Goal: Task Accomplishment & Management: Complete application form

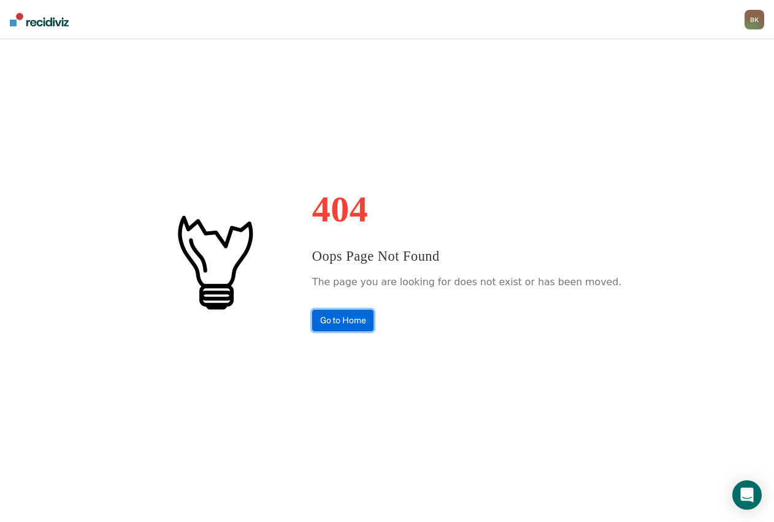
click at [346, 322] on link "Go to Home" at bounding box center [343, 320] width 62 height 21
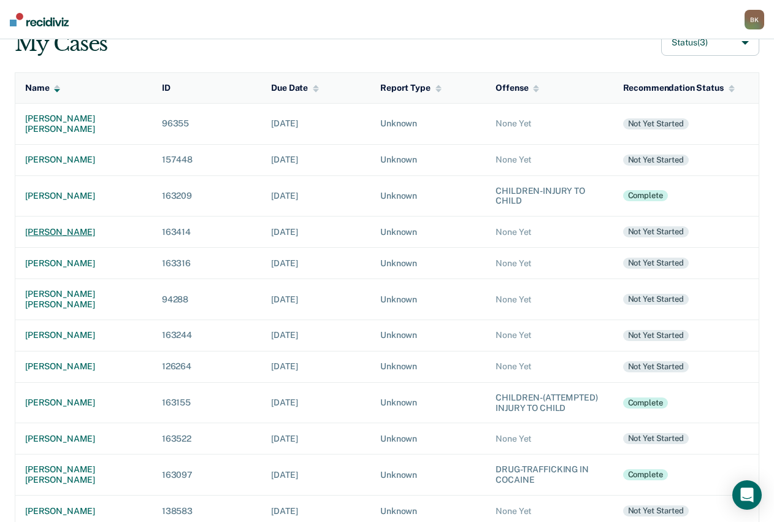
scroll to position [123, 0]
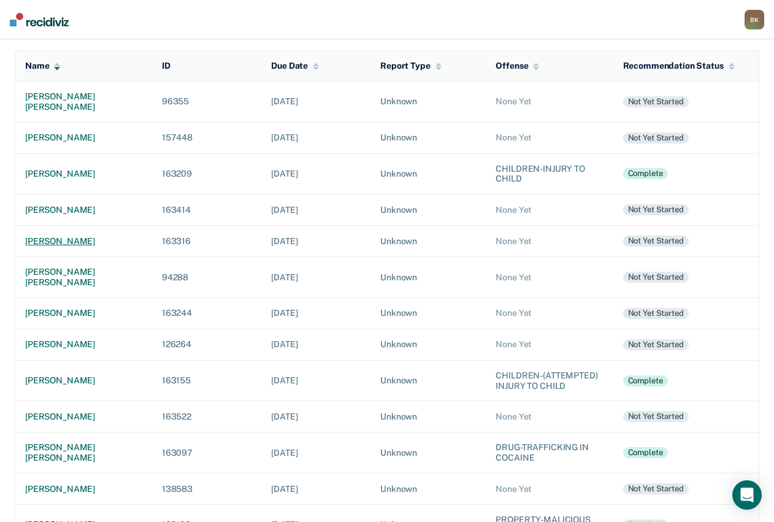
click at [84, 242] on div "[PERSON_NAME]" at bounding box center [83, 241] width 117 height 10
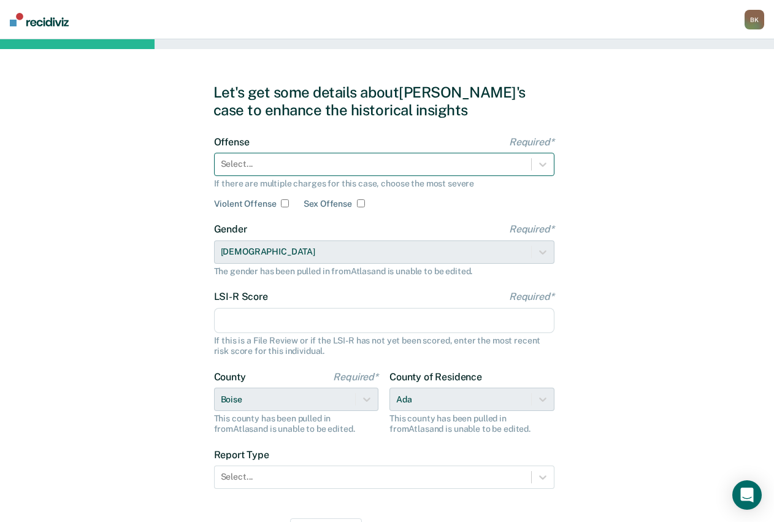
click at [320, 167] on div at bounding box center [373, 164] width 304 height 13
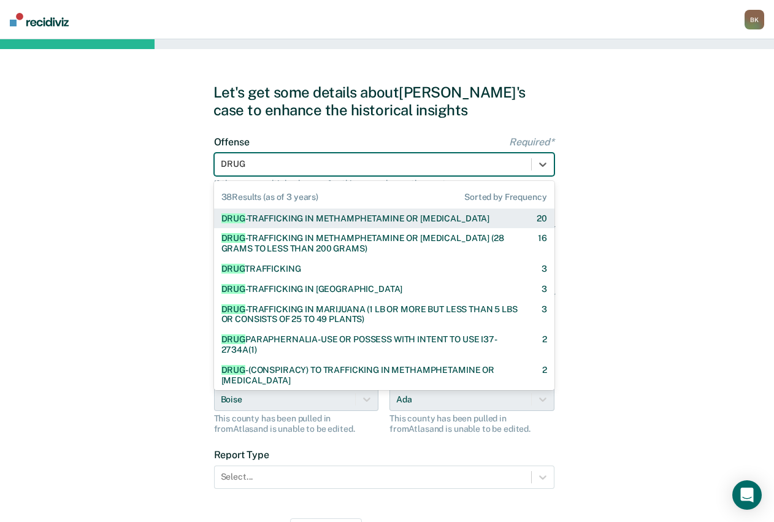
type input "DRUG"
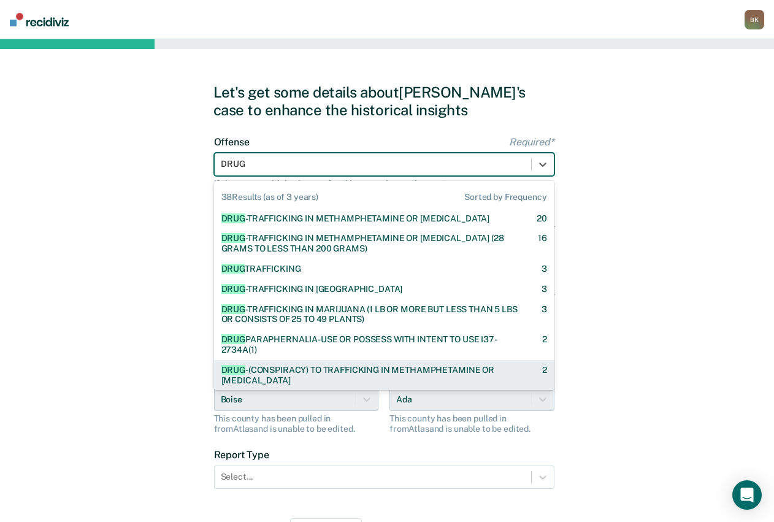
scroll to position [61, 0]
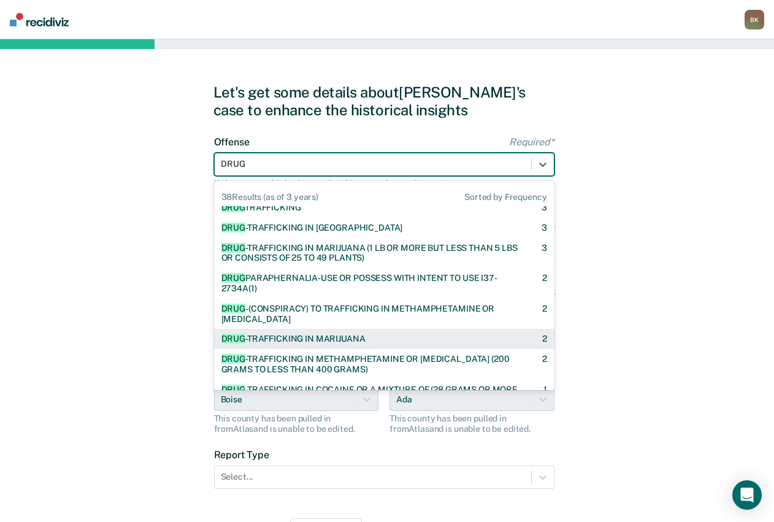
click at [341, 343] on div "DRUG -TRAFFICKING IN MARIJUANA" at bounding box center [294, 339] width 144 height 10
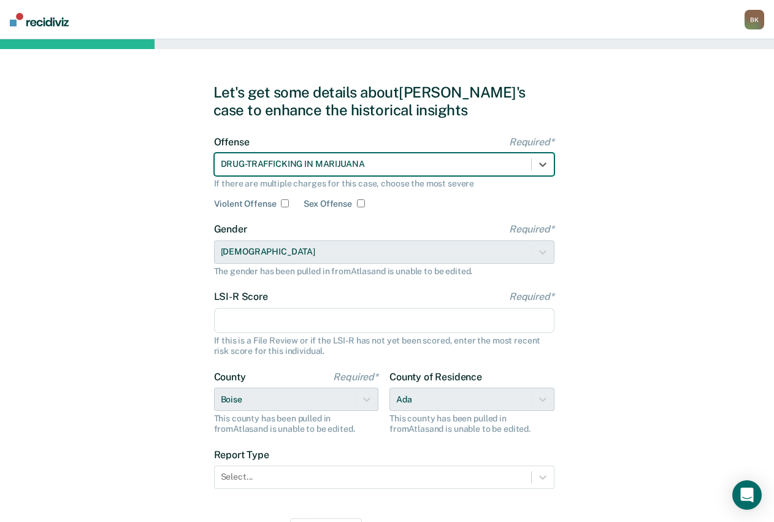
click at [284, 317] on input "LSI-R Score Required*" at bounding box center [384, 321] width 341 height 26
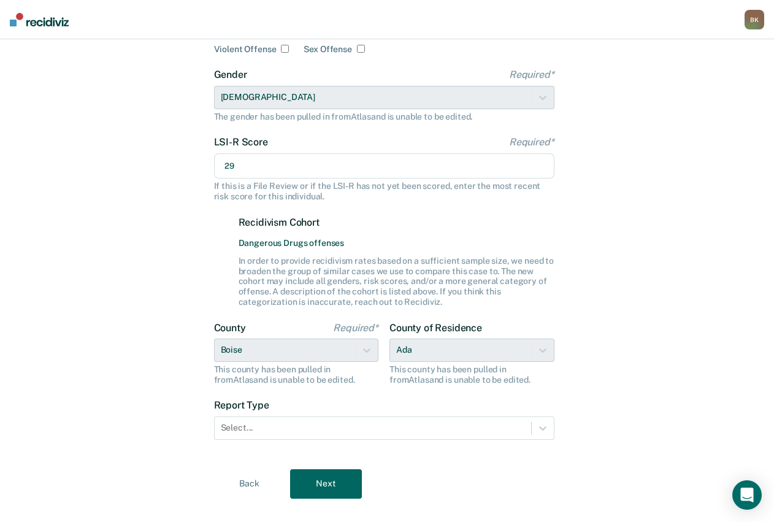
scroll to position [175, 0]
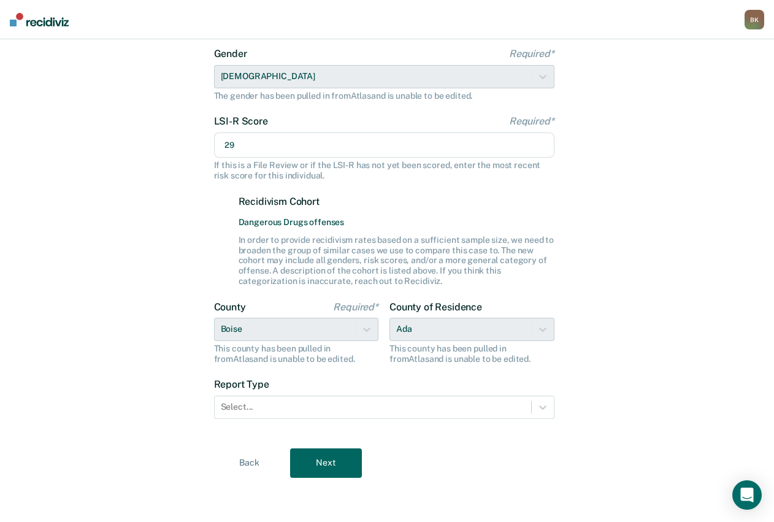
type input "29"
click at [490, 329] on div "County of Residence Ada This county has been pulled in from [GEOGRAPHIC_DATA] a…" at bounding box center [472, 332] width 165 height 63
click at [544, 328] on div "County of Residence Ada This county has been pulled in from [GEOGRAPHIC_DATA] a…" at bounding box center [472, 332] width 165 height 63
click at [536, 327] on div "County of Residence Ada This county has been pulled in from [GEOGRAPHIC_DATA] a…" at bounding box center [472, 332] width 165 height 63
click at [333, 154] on input "29" at bounding box center [384, 146] width 341 height 26
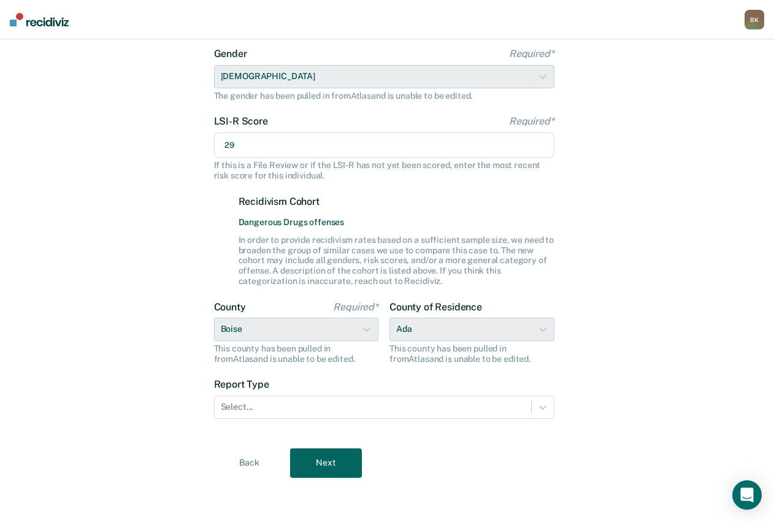
click at [285, 334] on div "County Required* Boise This county has been pulled in from [GEOGRAPHIC_DATA] an…" at bounding box center [296, 332] width 165 height 63
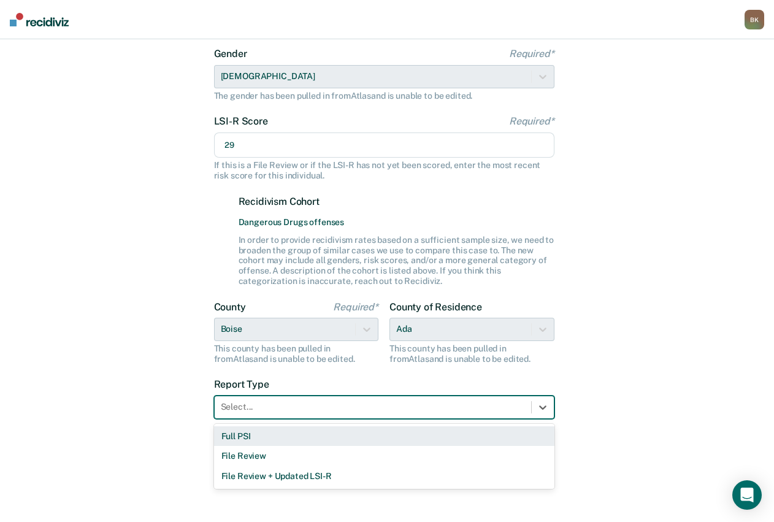
click at [280, 408] on div at bounding box center [373, 407] width 304 height 13
click at [234, 439] on div "Full PSI" at bounding box center [384, 436] width 341 height 20
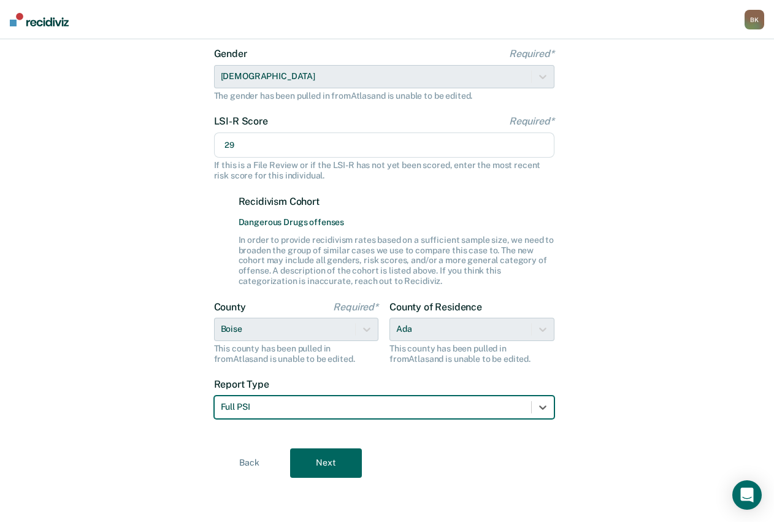
click at [327, 463] on button "Next" at bounding box center [326, 463] width 72 height 29
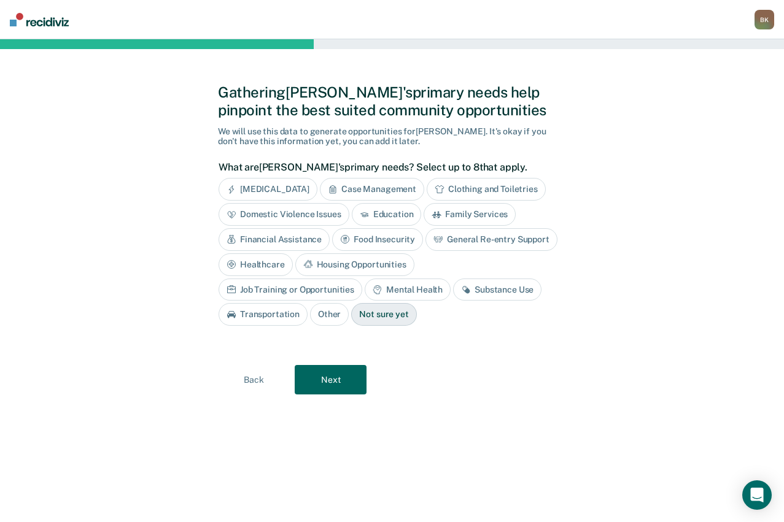
click at [362, 279] on div "Job Training or Opportunities" at bounding box center [290, 290] width 144 height 23
click at [388, 242] on div "Food Insecurity" at bounding box center [377, 239] width 91 height 23
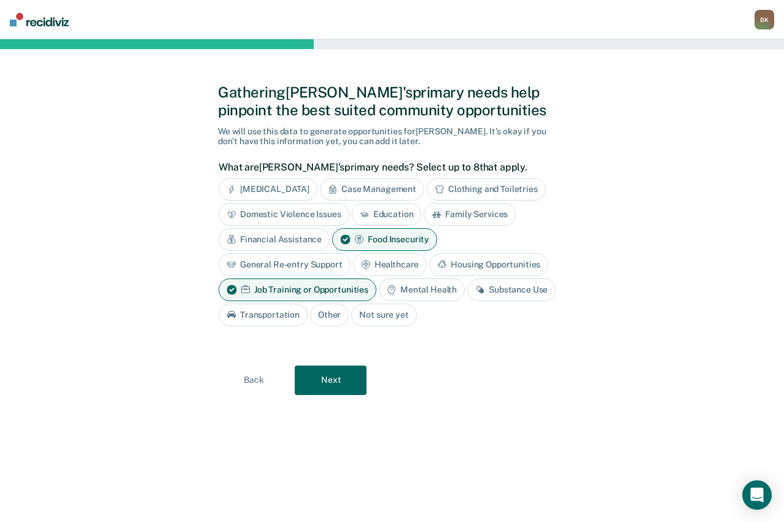
click at [284, 240] on div "Financial Assistance" at bounding box center [273, 239] width 111 height 23
click at [411, 287] on div "Mental Health" at bounding box center [422, 290] width 86 height 23
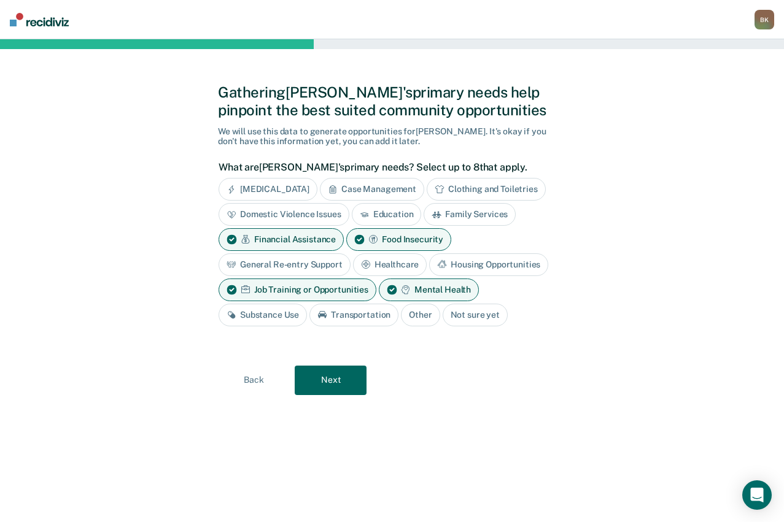
click at [270, 319] on div "Substance Use" at bounding box center [262, 315] width 88 height 23
click at [324, 377] on button "Next" at bounding box center [331, 380] width 72 height 29
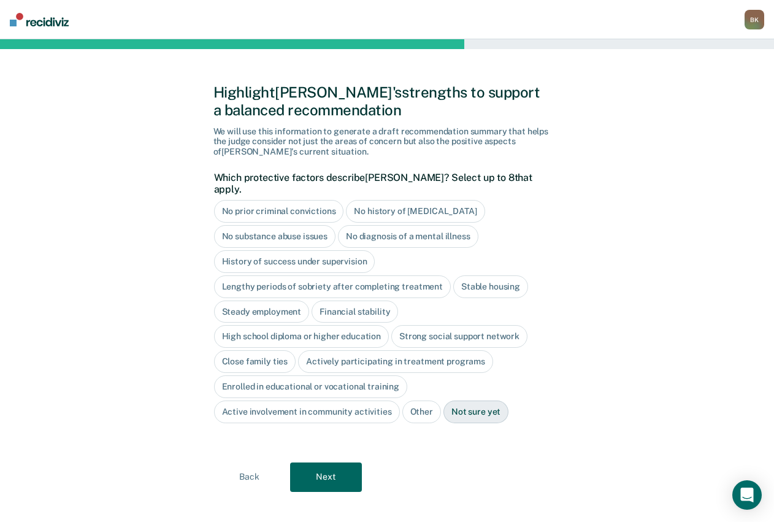
click at [401, 200] on div "No history of [MEDICAL_DATA]" at bounding box center [415, 211] width 139 height 23
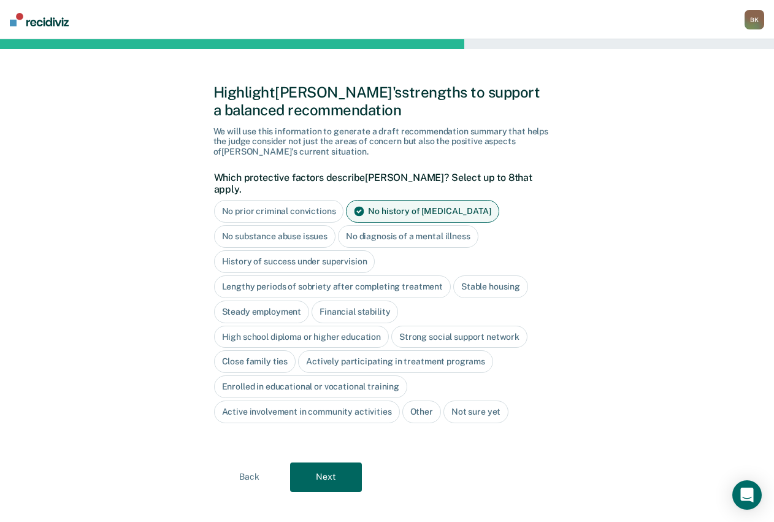
click at [480, 276] on div "Stable housing" at bounding box center [490, 287] width 75 height 23
click at [298, 327] on div "High school diploma or higher education" at bounding box center [301, 337] width 175 height 23
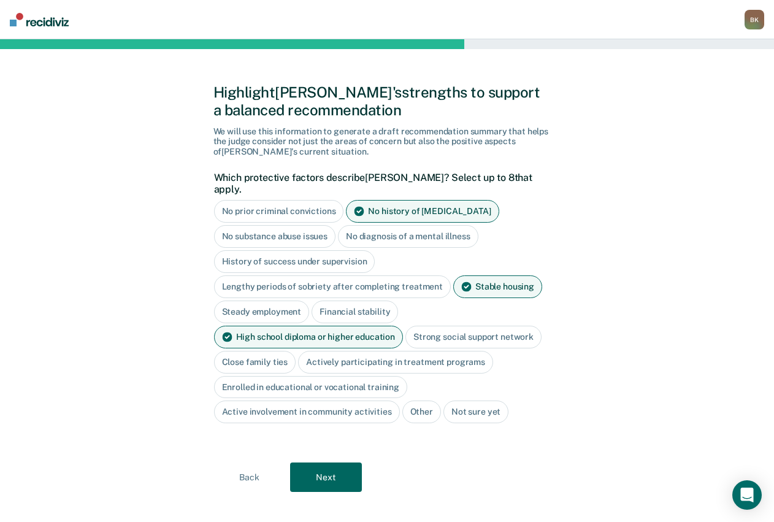
click at [325, 472] on button "Next" at bounding box center [326, 477] width 72 height 29
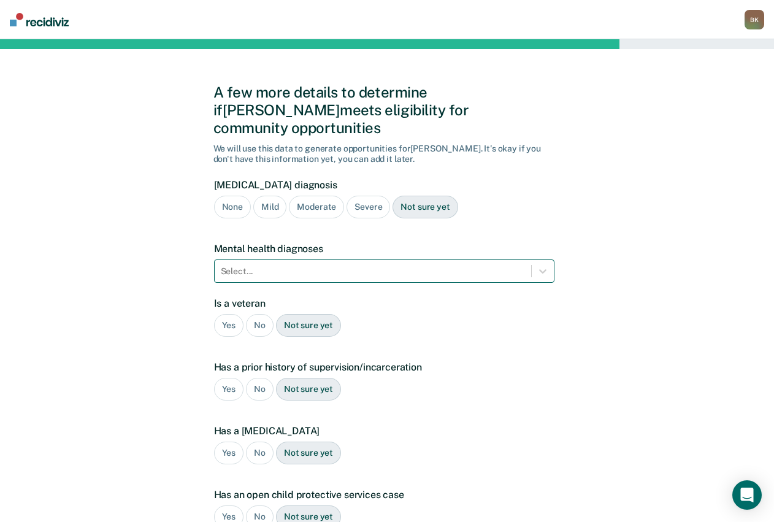
click at [271, 265] on div at bounding box center [373, 271] width 304 height 13
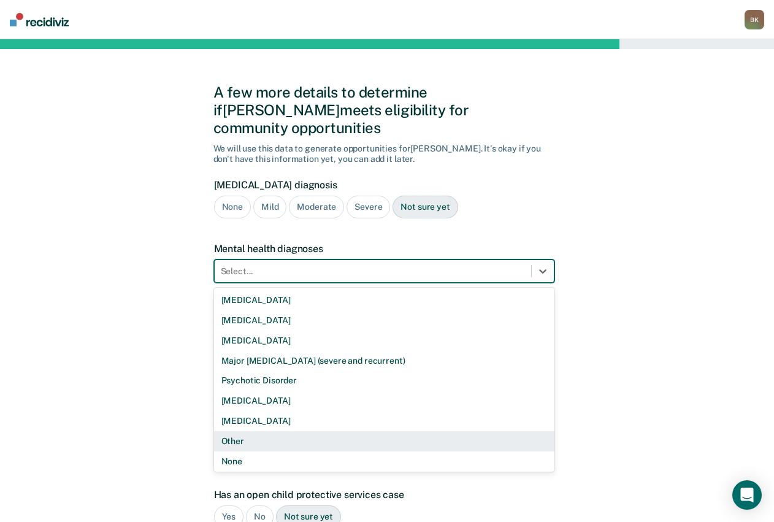
click at [238, 431] on div "Other" at bounding box center [384, 441] width 341 height 20
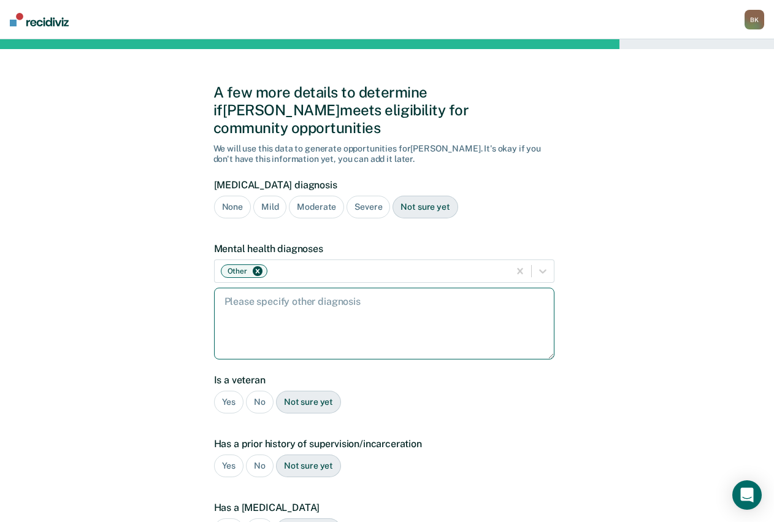
click at [351, 326] on textarea at bounding box center [384, 324] width 341 height 72
type textarea "ANXIETY"
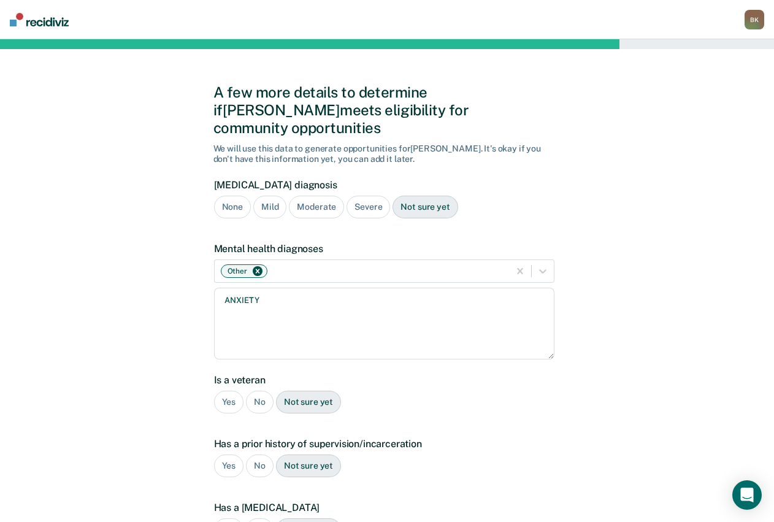
click at [251, 391] on div "No" at bounding box center [260, 402] width 28 height 23
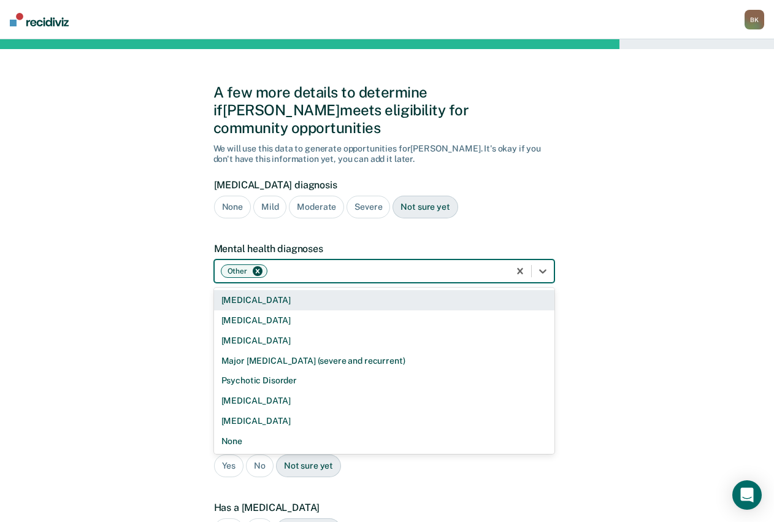
click at [372, 265] on div at bounding box center [386, 271] width 233 height 13
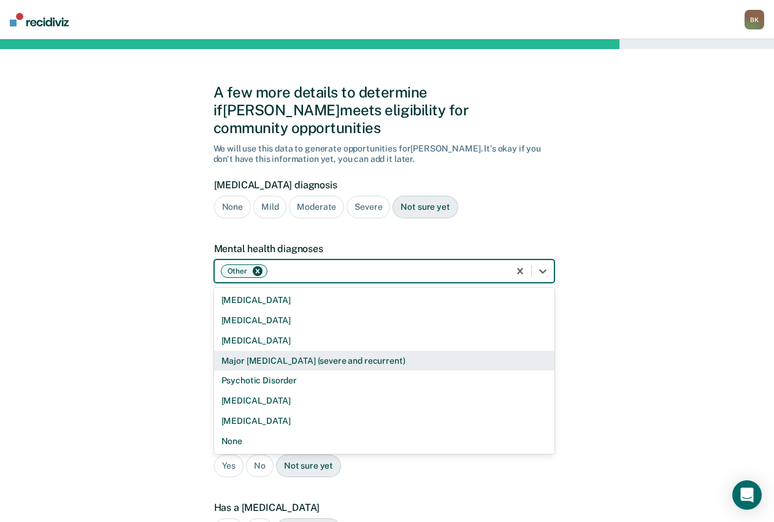
click at [580, 325] on div "A few more details to determine if [PERSON_NAME] meets eligibility for communit…" at bounding box center [387, 410] width 774 height 742
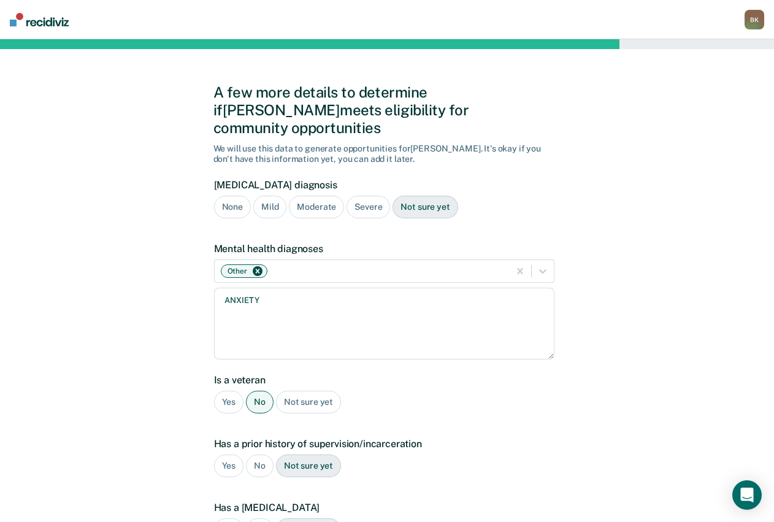
click at [228, 455] on div "Yes" at bounding box center [229, 466] width 30 height 23
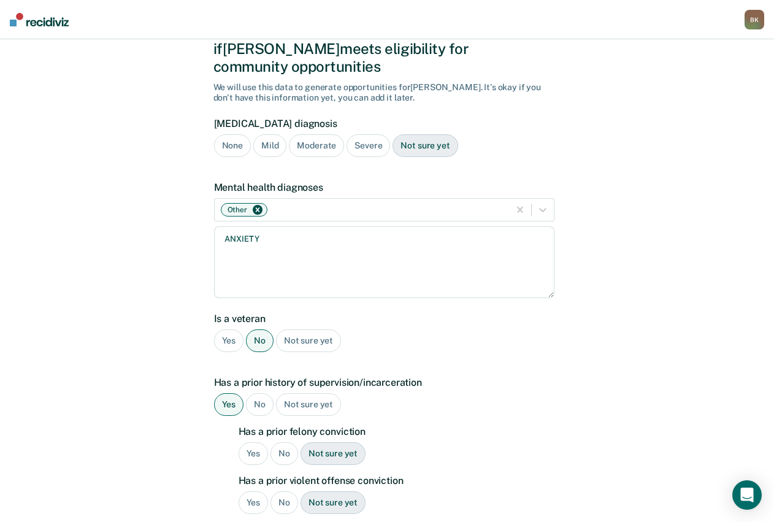
scroll to position [123, 0]
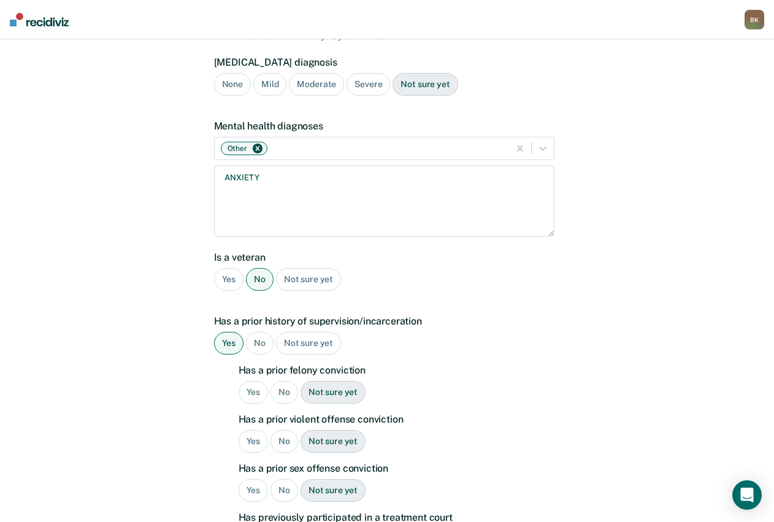
click at [283, 381] on div "No" at bounding box center [285, 392] width 28 height 23
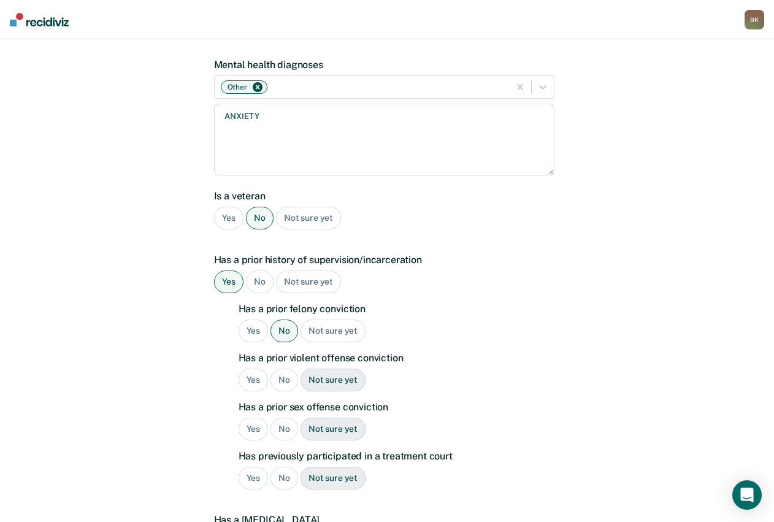
click at [282, 369] on div "No" at bounding box center [285, 380] width 28 height 23
click at [284, 418] on div "No" at bounding box center [285, 429] width 28 height 23
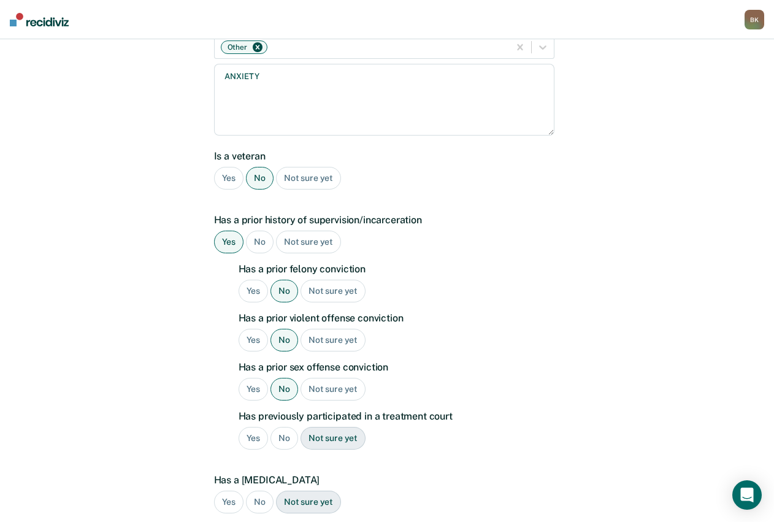
scroll to position [245, 0]
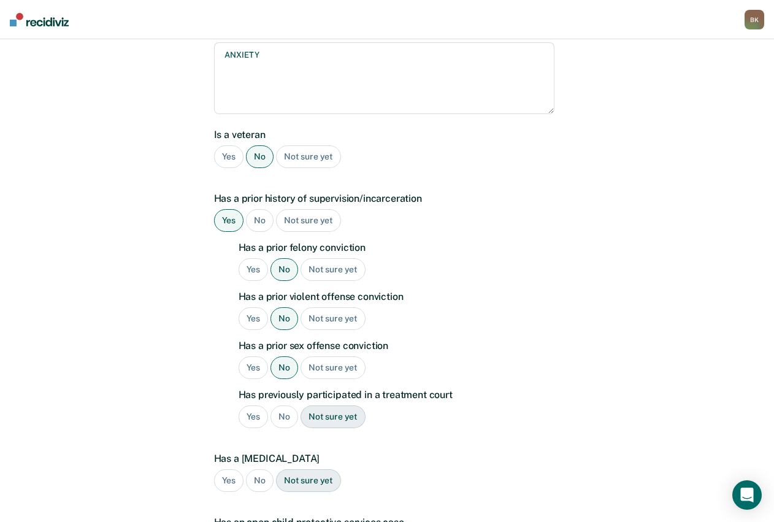
click at [280, 406] on div "No" at bounding box center [285, 417] width 28 height 23
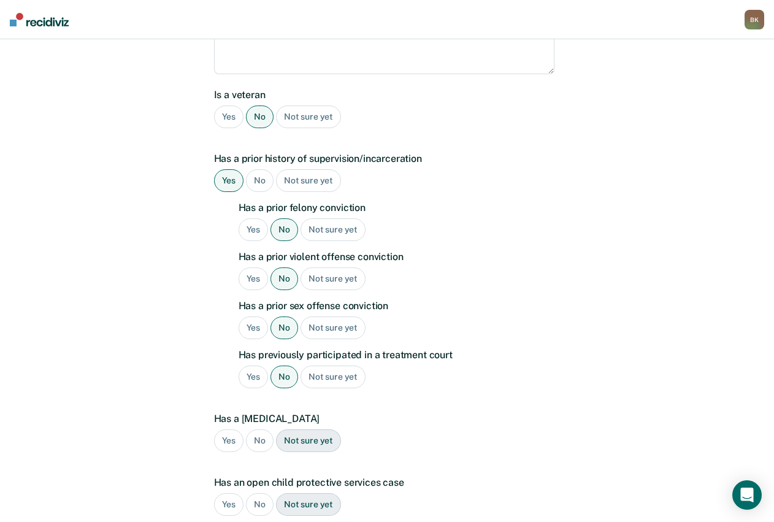
scroll to position [307, 0]
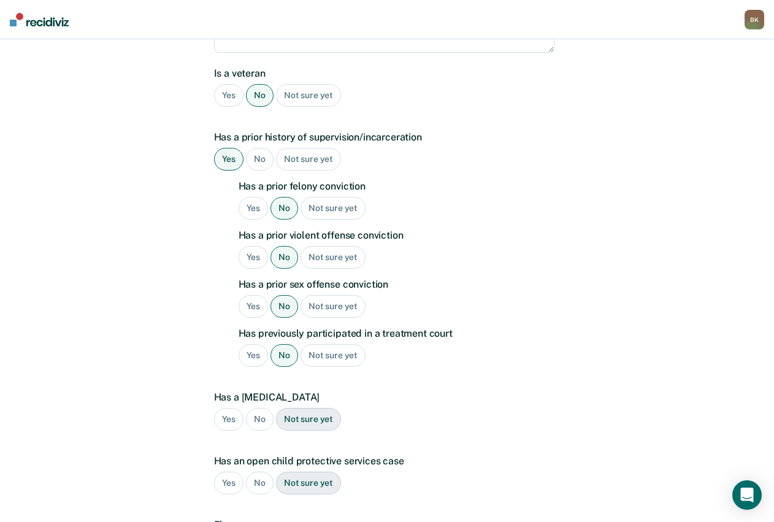
click at [254, 408] on div "No" at bounding box center [260, 419] width 28 height 23
click at [257, 472] on div "No" at bounding box center [260, 483] width 28 height 23
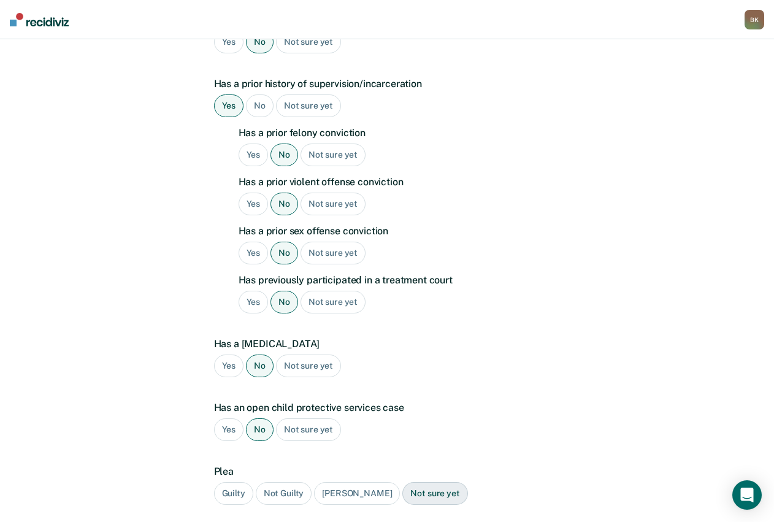
scroll to position [430, 0]
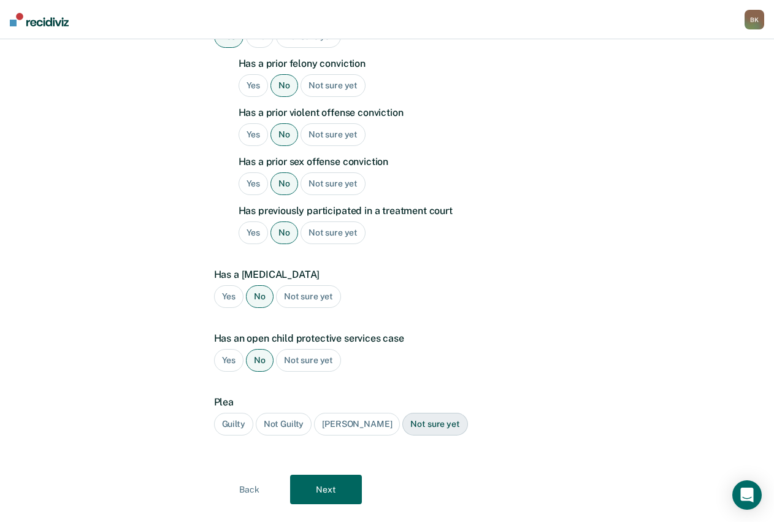
click at [242, 413] on div "Guilty" at bounding box center [233, 424] width 39 height 23
click at [341, 475] on button "Next" at bounding box center [326, 489] width 72 height 29
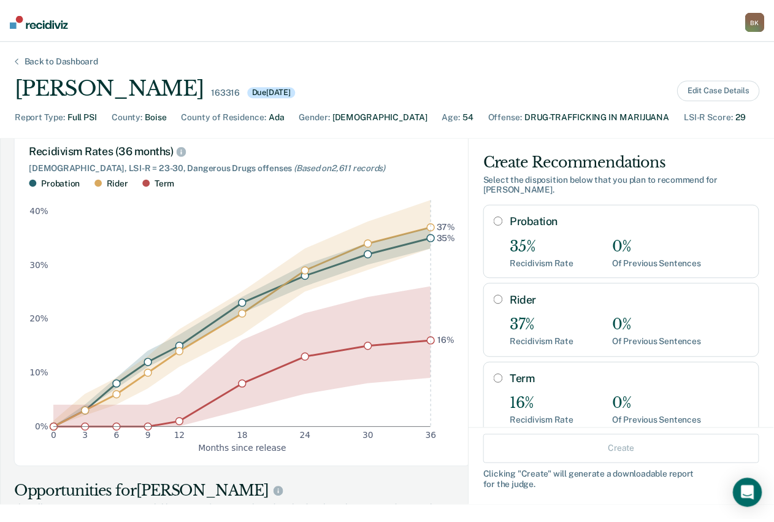
scroll to position [123, 0]
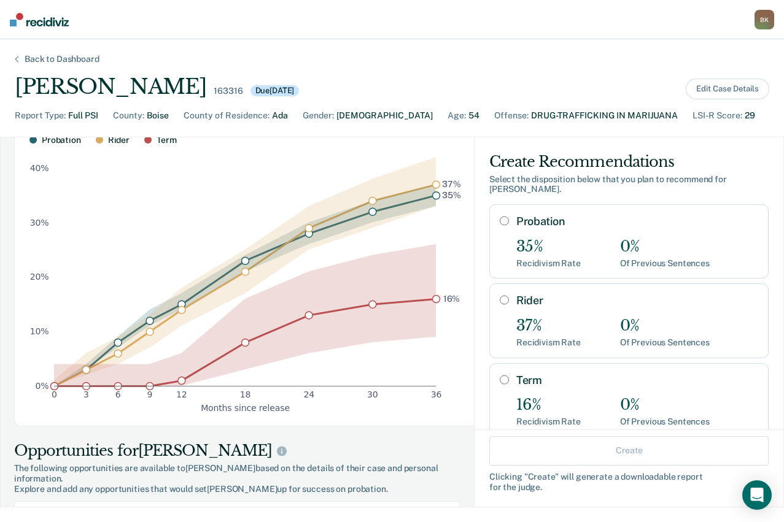
click at [499, 216] on input "Probation" at bounding box center [503, 221] width 9 height 10
radio input "true"
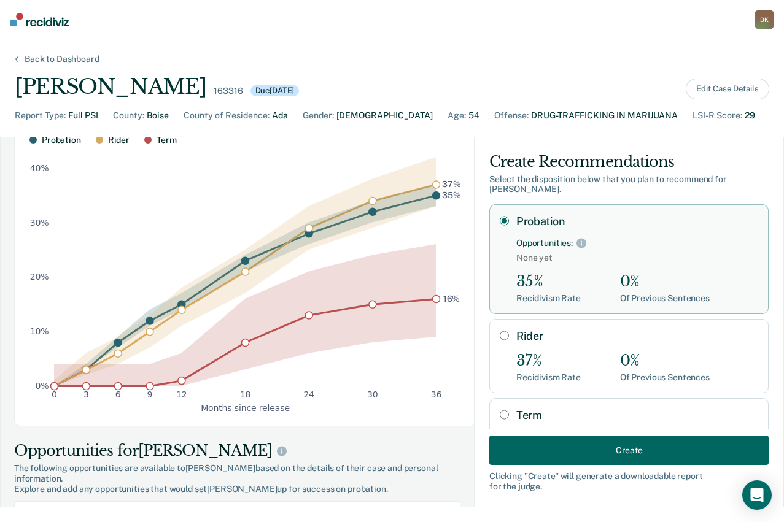
click at [624, 456] on button "Create" at bounding box center [628, 450] width 279 height 29
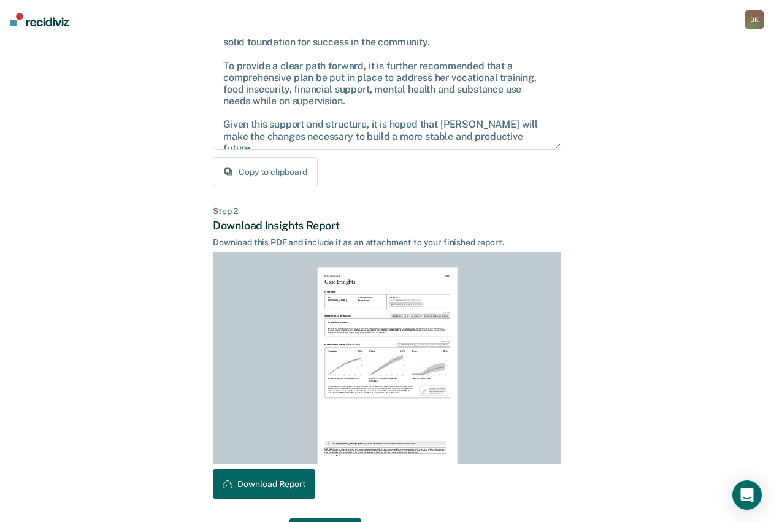
scroll to position [177, 0]
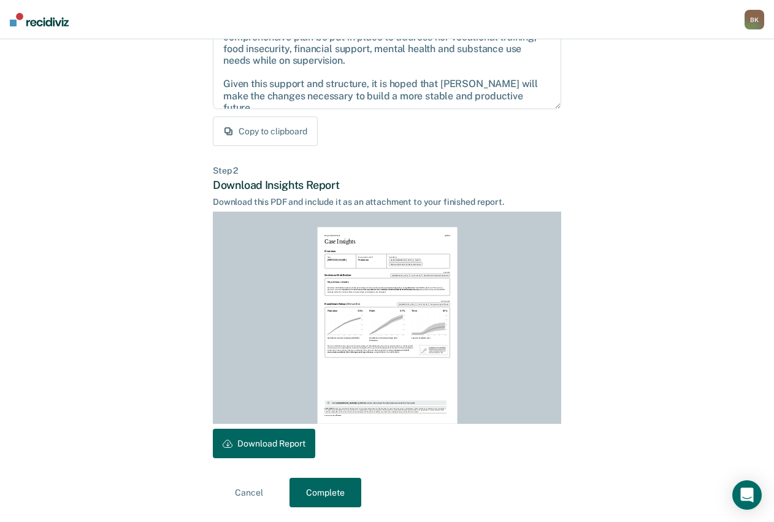
click at [274, 449] on button "Download Report" at bounding box center [264, 443] width 102 height 29
click at [692, 330] on div "Back to Case Make Recommendation & Download Report Step 1 Craft recommendation …" at bounding box center [387, 192] width 774 height 660
click at [342, 483] on button "Complete" at bounding box center [326, 492] width 72 height 29
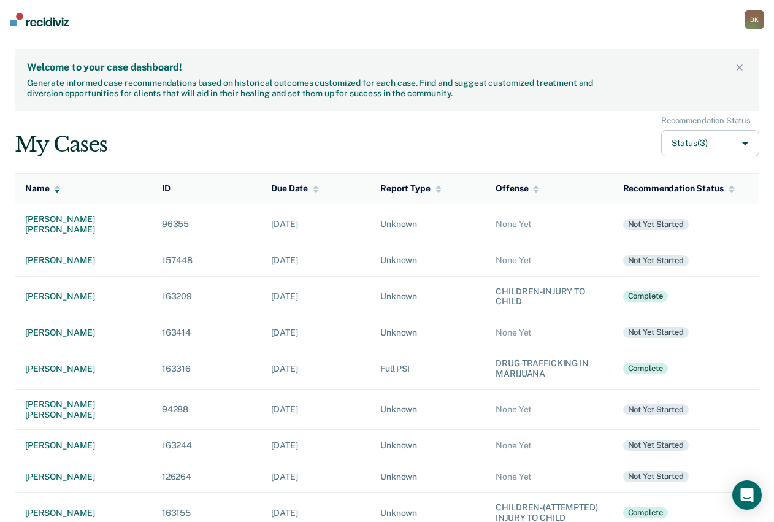
click at [67, 245] on td "[PERSON_NAME]" at bounding box center [83, 260] width 137 height 31
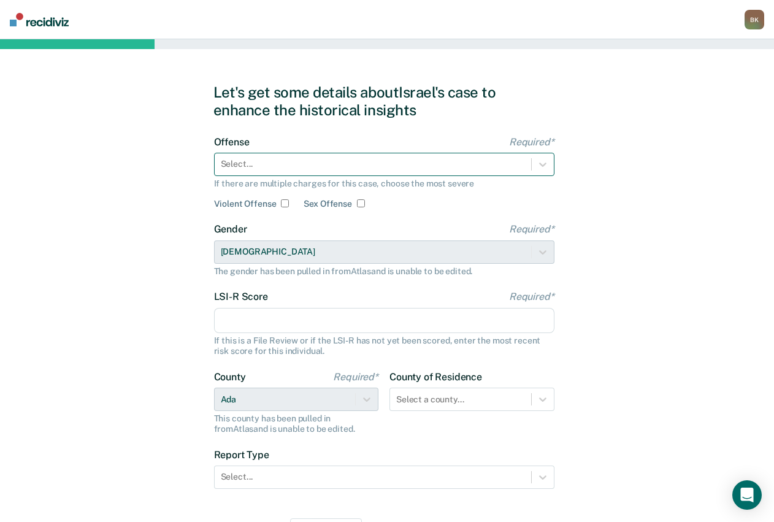
click at [339, 168] on div at bounding box center [373, 164] width 304 height 13
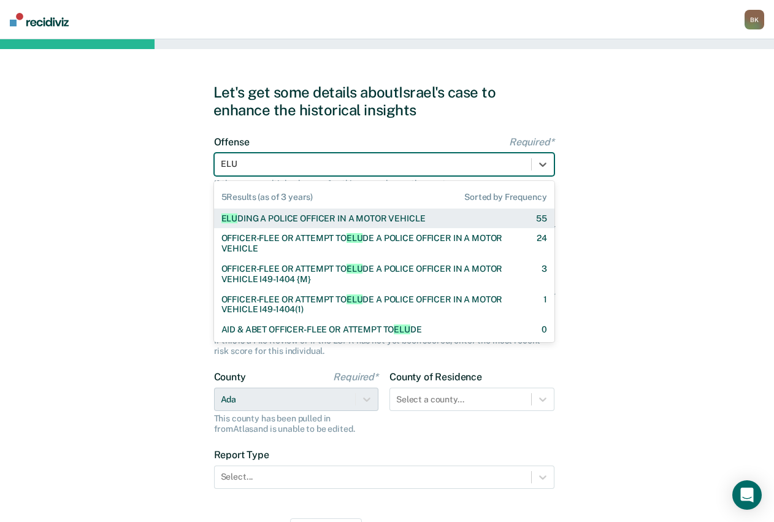
type input "ELUD"
click at [354, 214] on div "ELUD ING A POLICE OFFICER IN A MOTOR VEHICLE" at bounding box center [324, 219] width 204 height 10
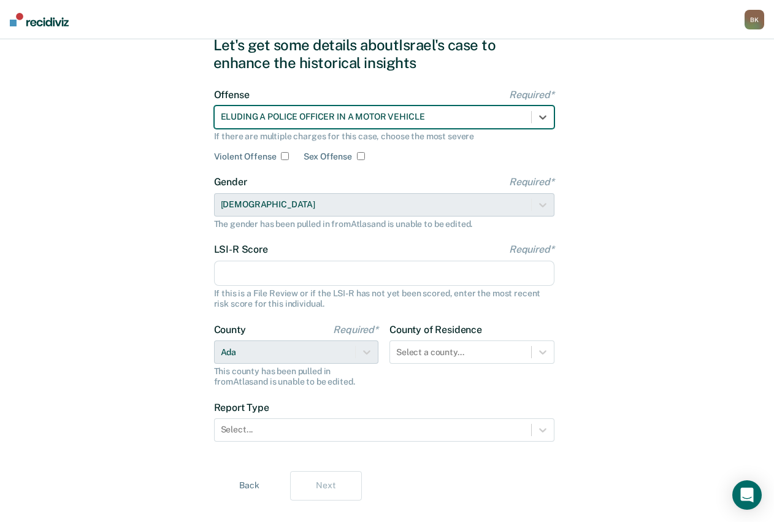
scroll to position [61, 0]
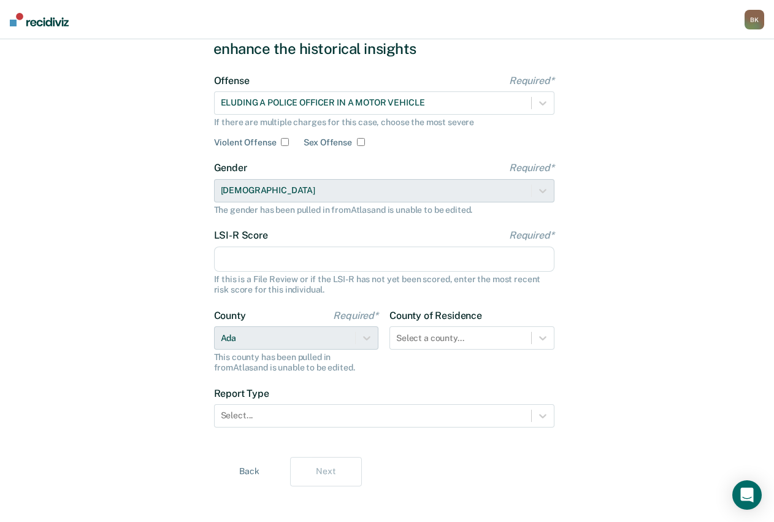
click at [262, 255] on input "LSI-R Score Required*" at bounding box center [384, 260] width 341 height 26
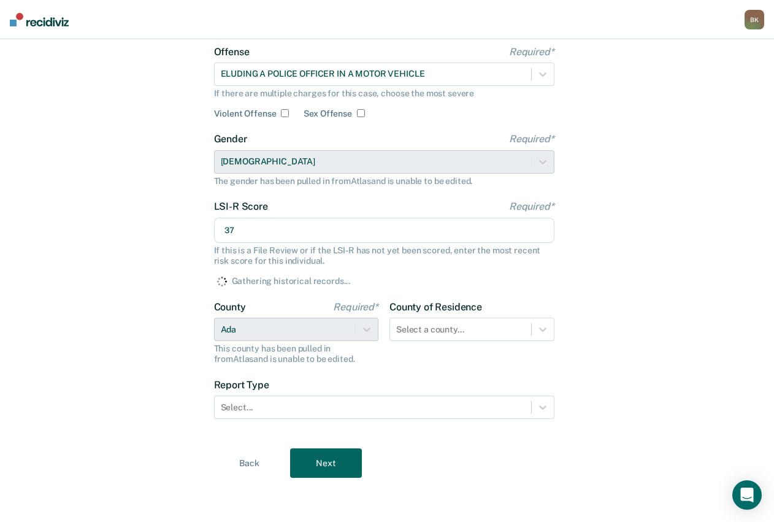
scroll to position [70, 0]
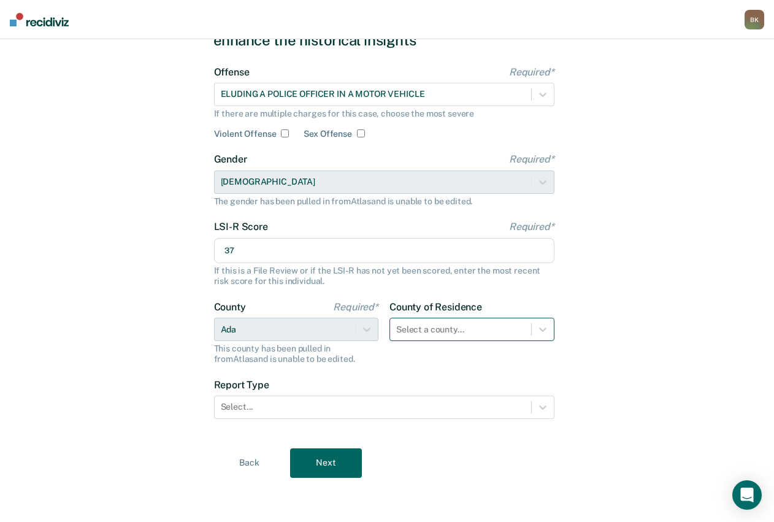
type input "37"
click at [442, 332] on div at bounding box center [460, 329] width 129 height 13
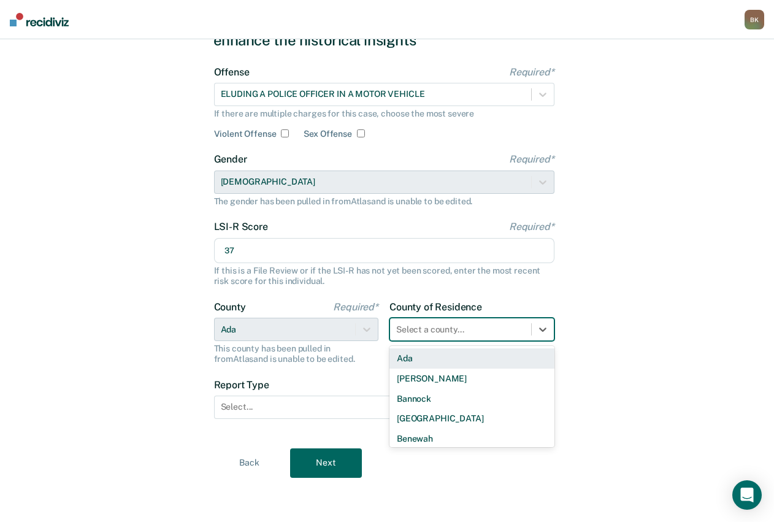
click at [438, 355] on div "Ada" at bounding box center [472, 359] width 165 height 20
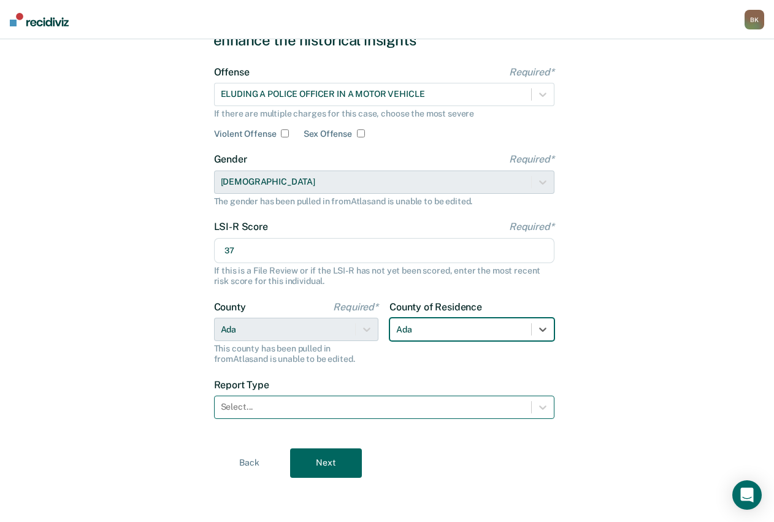
click at [334, 412] on div at bounding box center [373, 407] width 304 height 13
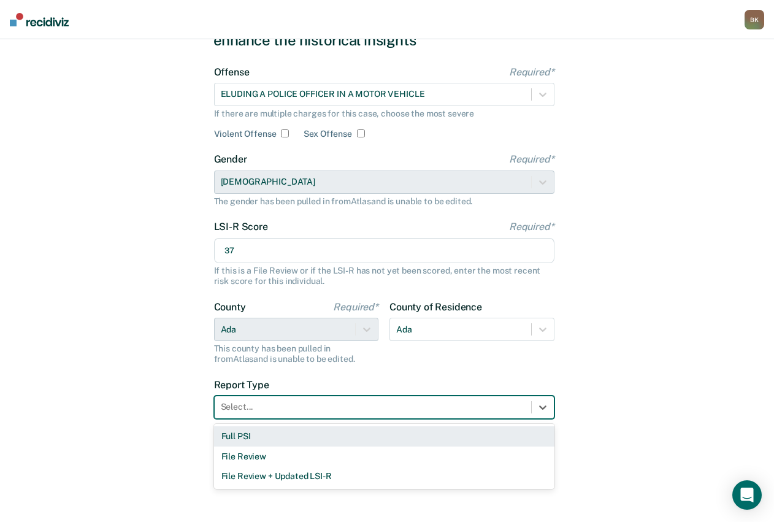
click at [298, 437] on div "Full PSI" at bounding box center [384, 436] width 341 height 20
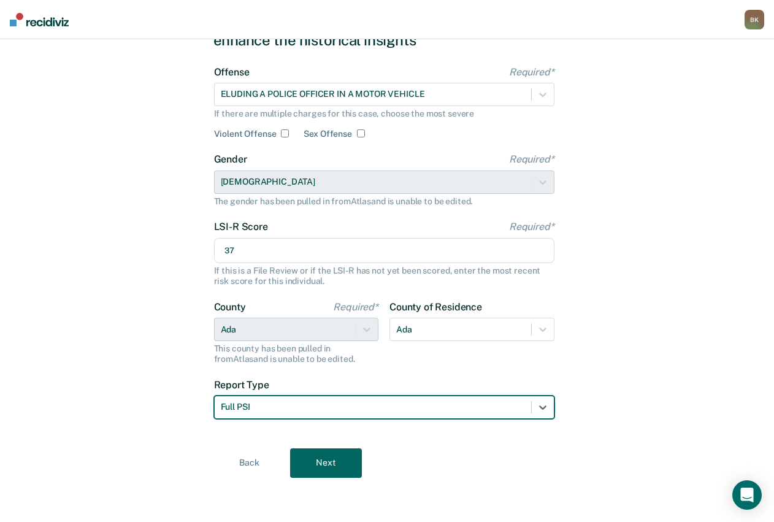
click at [323, 460] on button "Next" at bounding box center [326, 463] width 72 height 29
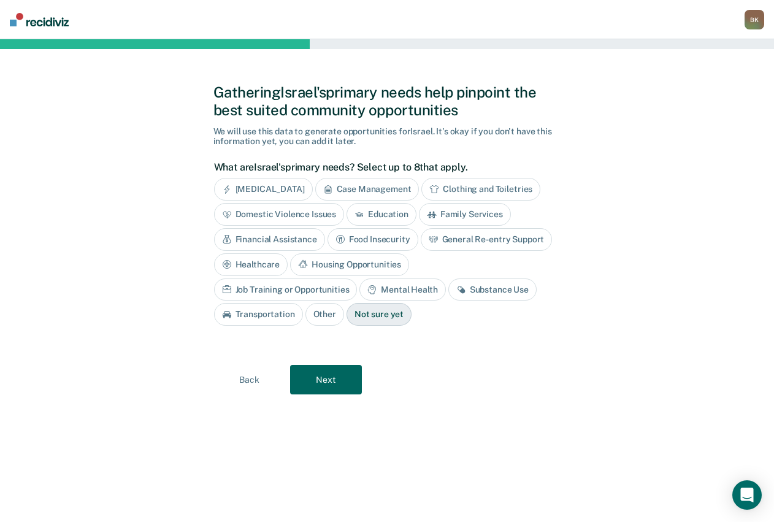
scroll to position [0, 0]
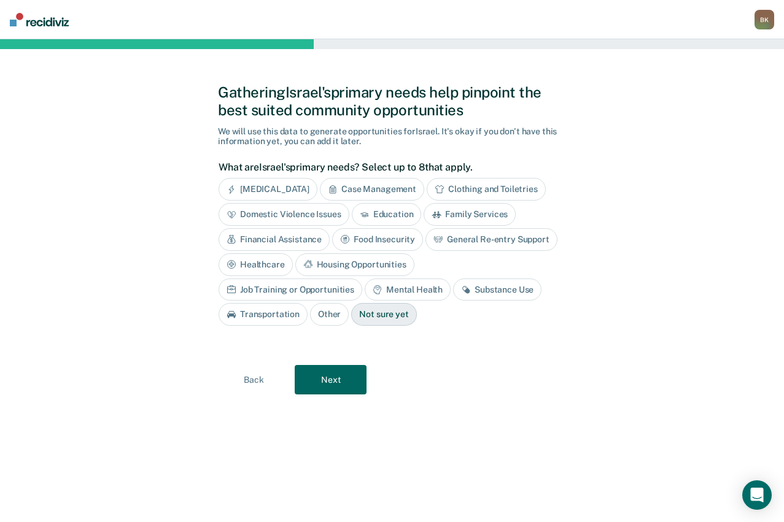
click at [315, 212] on div "Domestic Violence Issues" at bounding box center [283, 214] width 131 height 23
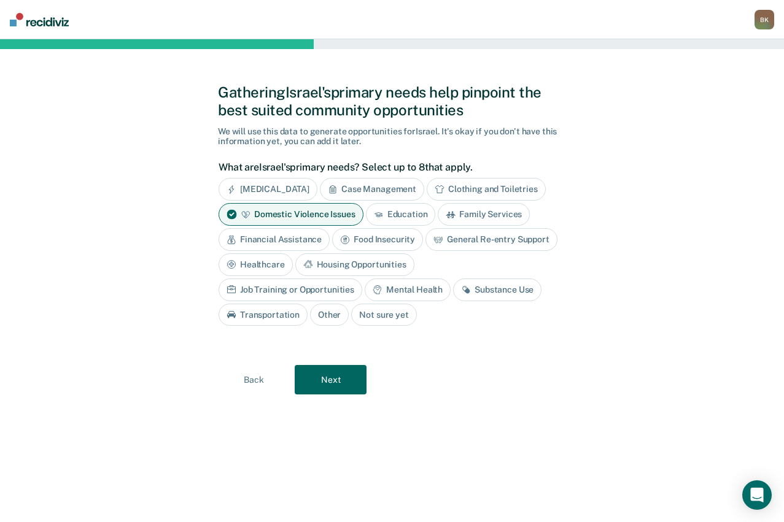
click at [137, 255] on div "Gathering Israel's primary needs help pinpoint the best suited community opport…" at bounding box center [392, 280] width 784 height 483
click at [362, 279] on div "Job Training or Opportunities" at bounding box center [290, 290] width 144 height 23
click at [319, 265] on div "Housing Opportunities" at bounding box center [354, 264] width 119 height 23
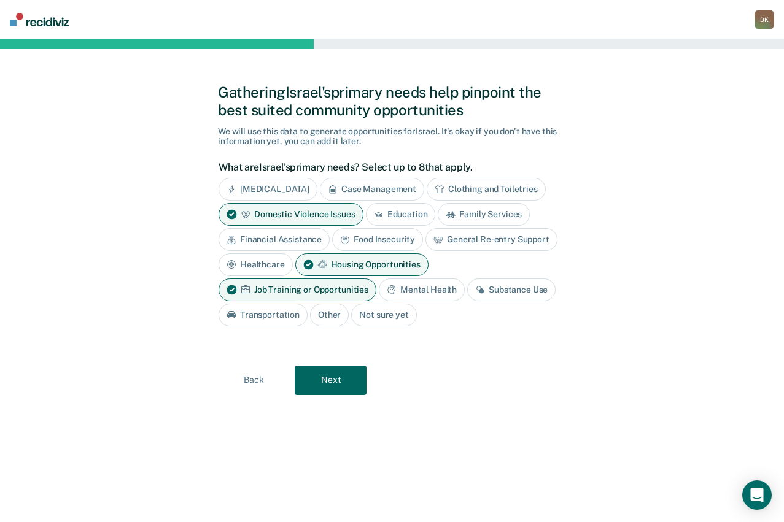
click at [283, 238] on div "Financial Assistance" at bounding box center [273, 239] width 111 height 23
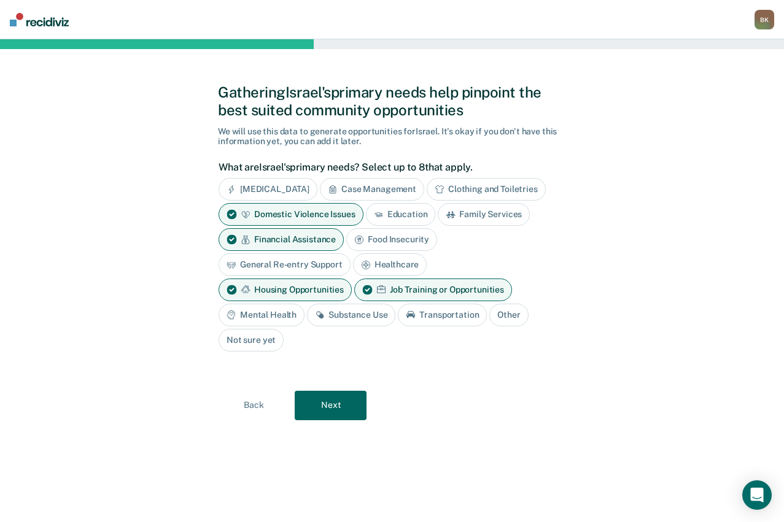
click at [368, 313] on div "Substance Use" at bounding box center [351, 315] width 88 height 23
click at [404, 209] on div "Education" at bounding box center [401, 214] width 70 height 23
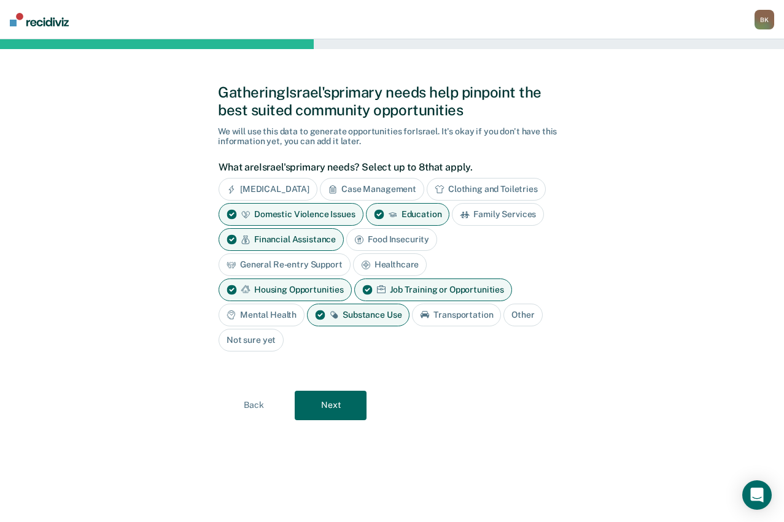
click at [270, 187] on div "[MEDICAL_DATA]" at bounding box center [267, 189] width 99 height 23
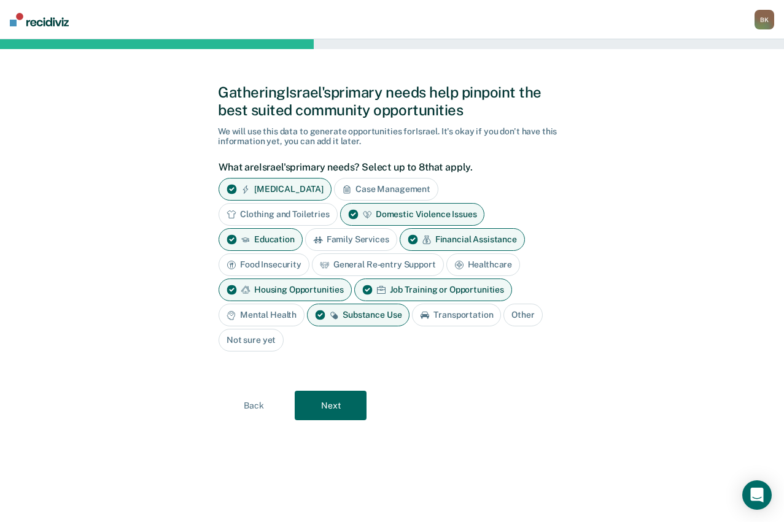
click at [349, 410] on button "Next" at bounding box center [331, 405] width 72 height 29
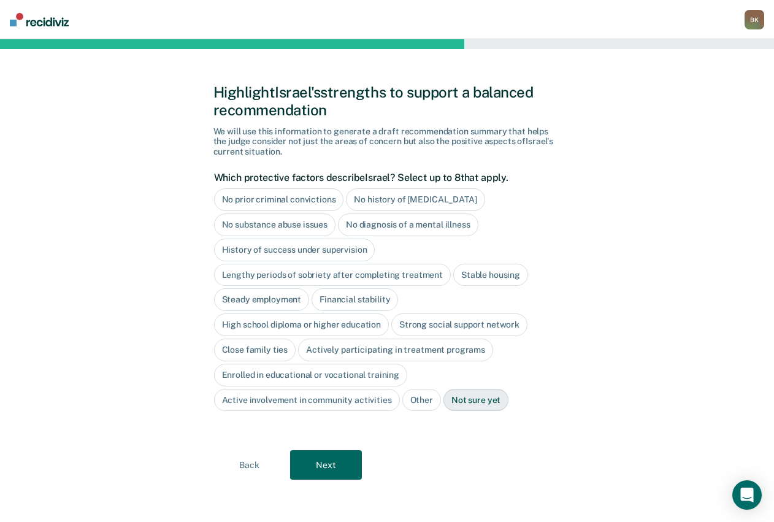
click at [260, 352] on div "Close family ties" at bounding box center [255, 350] width 82 height 23
click at [336, 326] on div "High school diploma or higher education" at bounding box center [301, 325] width 175 height 23
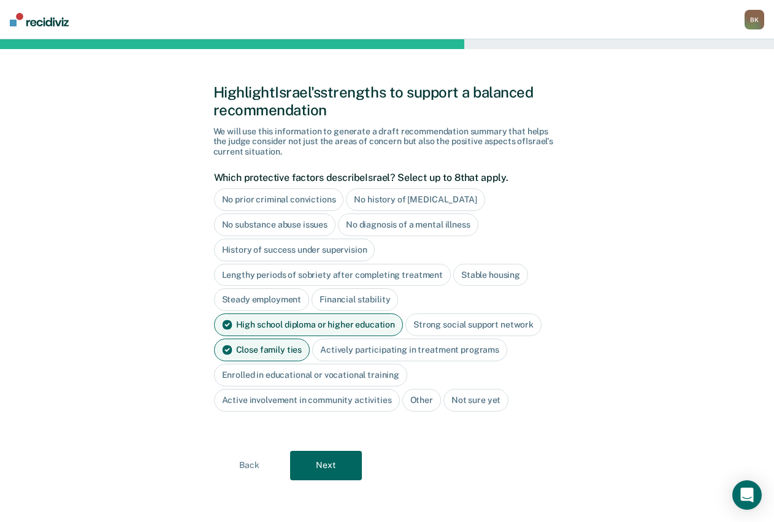
click at [339, 469] on button "Next" at bounding box center [326, 465] width 72 height 29
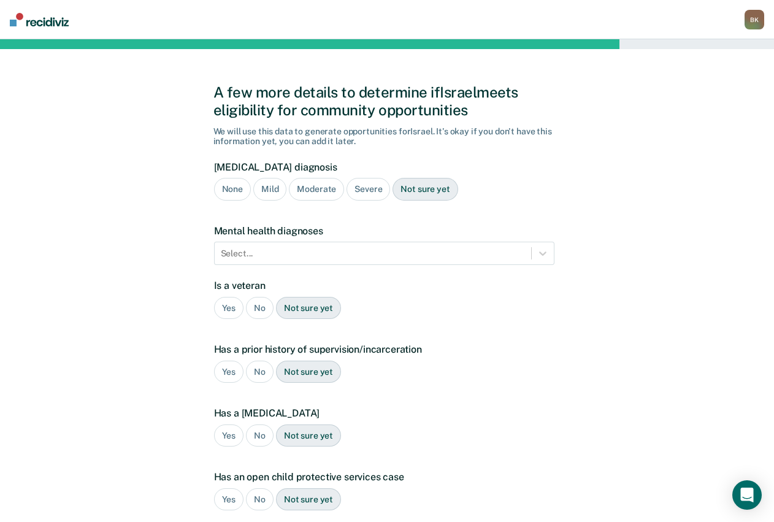
click at [360, 188] on div "Severe" at bounding box center [369, 189] width 44 height 23
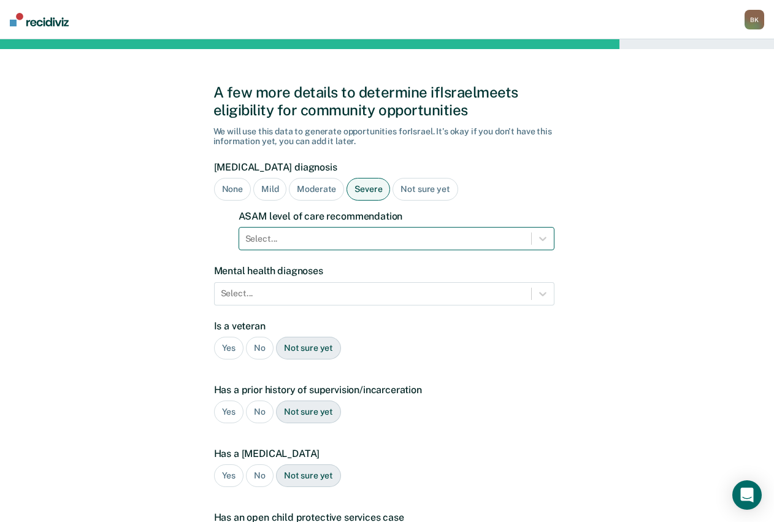
click at [320, 239] on div at bounding box center [385, 239] width 280 height 13
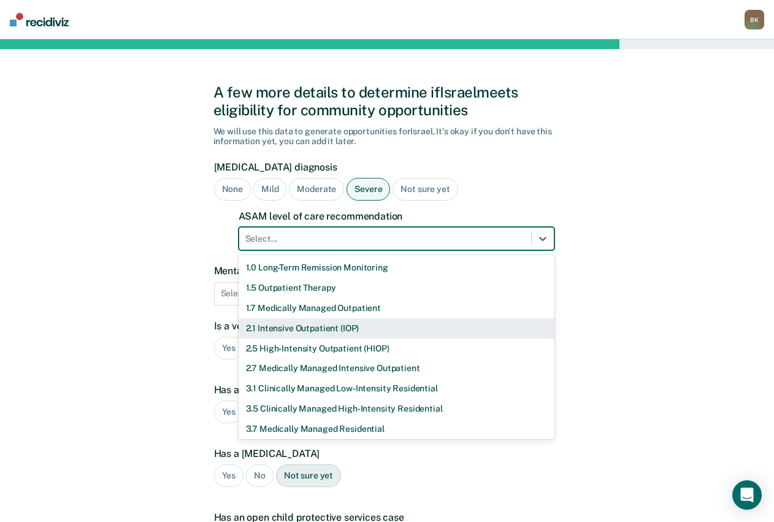
click at [320, 333] on div "2.1 Intensive Outpatient (IOP)" at bounding box center [397, 328] width 316 height 20
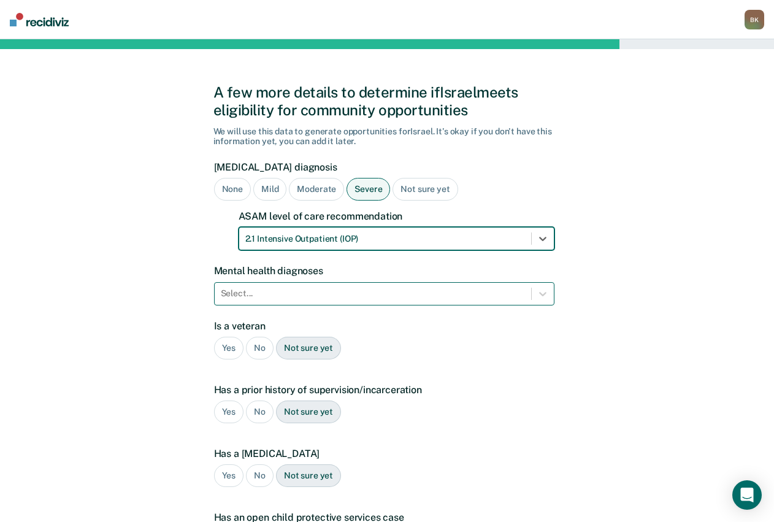
click at [293, 287] on div "Select..." at bounding box center [373, 294] width 317 height 18
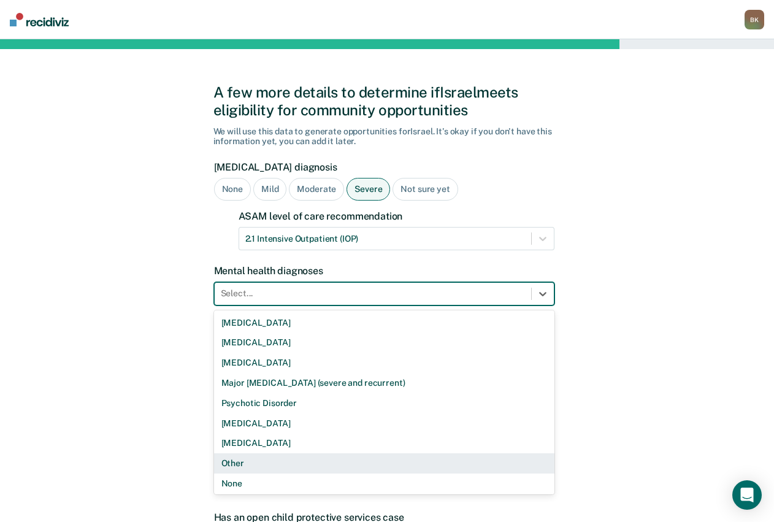
click at [293, 460] on div "Other" at bounding box center [384, 463] width 341 height 20
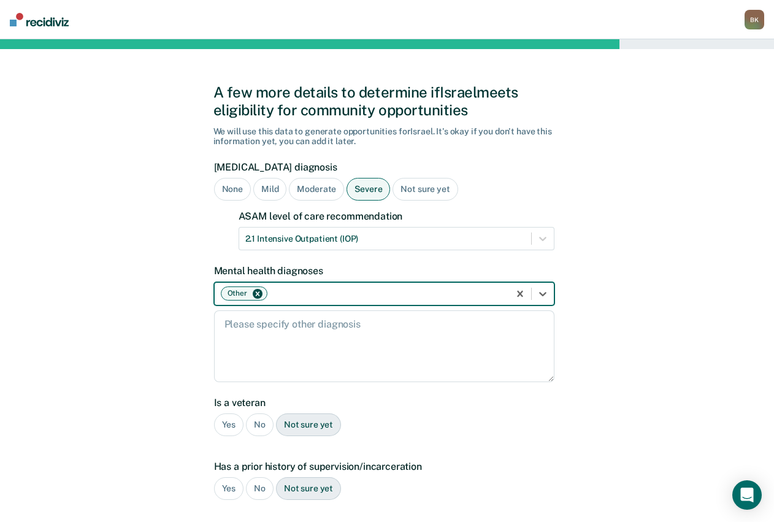
click at [293, 461] on label "Has a prior history of supervision/incarceration" at bounding box center [384, 467] width 341 height 12
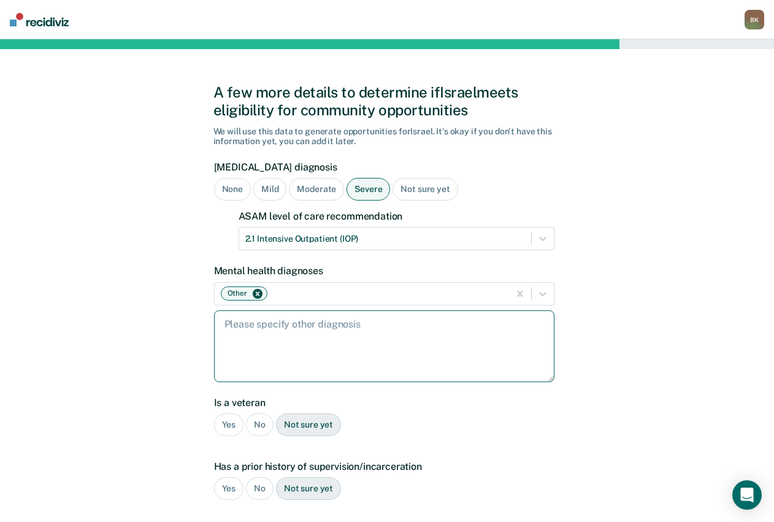
click at [259, 341] on textarea at bounding box center [384, 346] width 341 height 72
click at [280, 329] on textarea at bounding box center [384, 346] width 341 height 72
paste textarea "[MEDICAL_DATA]; [MEDICAL_DATA]; [MEDICAL_DATA], unspecified"
type textarea "[MEDICAL_DATA]; [MEDICAL_DATA]; [MEDICAL_DATA], unspecified"
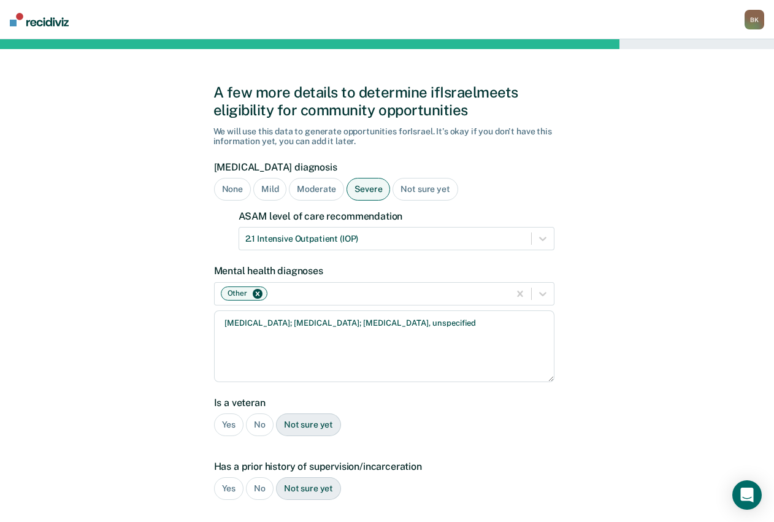
click at [258, 422] on div "No" at bounding box center [260, 425] width 28 height 23
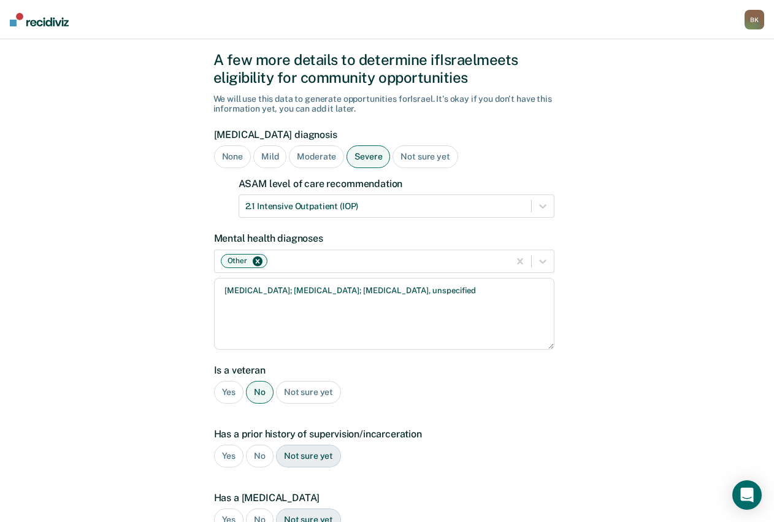
scroll to position [61, 0]
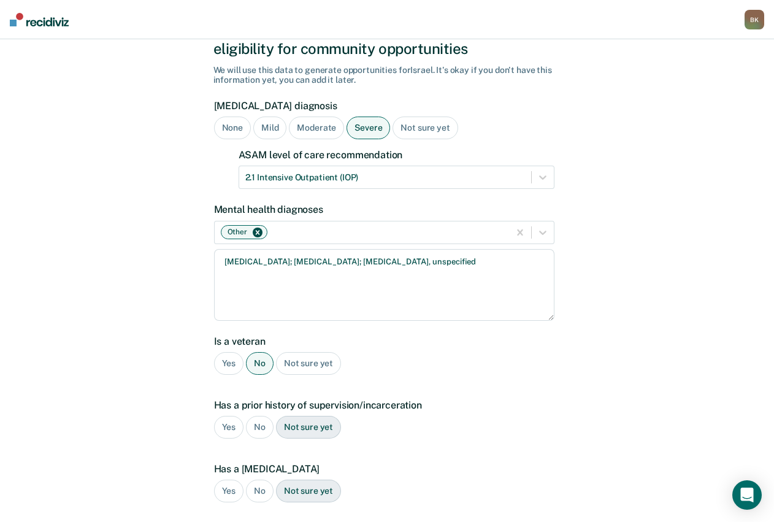
click at [222, 424] on div "Yes" at bounding box center [229, 427] width 30 height 23
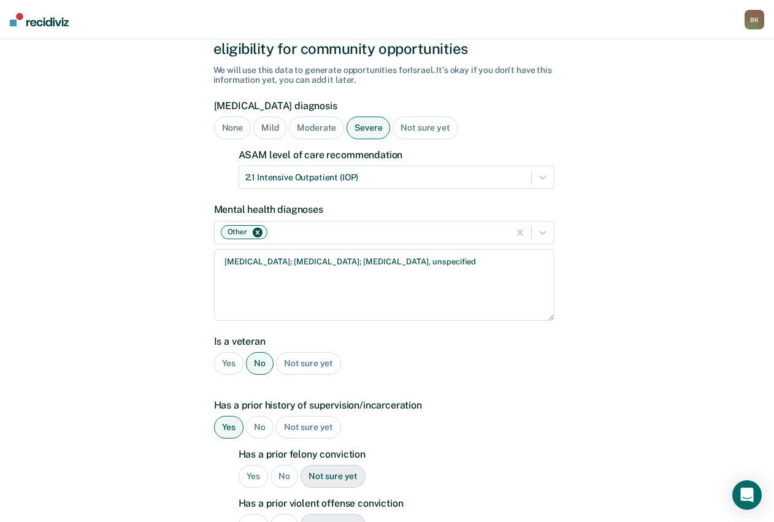
click at [249, 474] on div "Yes" at bounding box center [254, 476] width 30 height 23
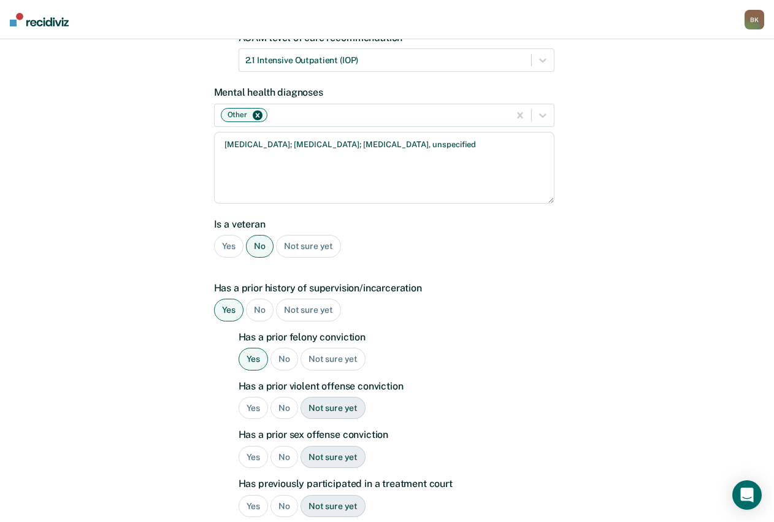
scroll to position [184, 0]
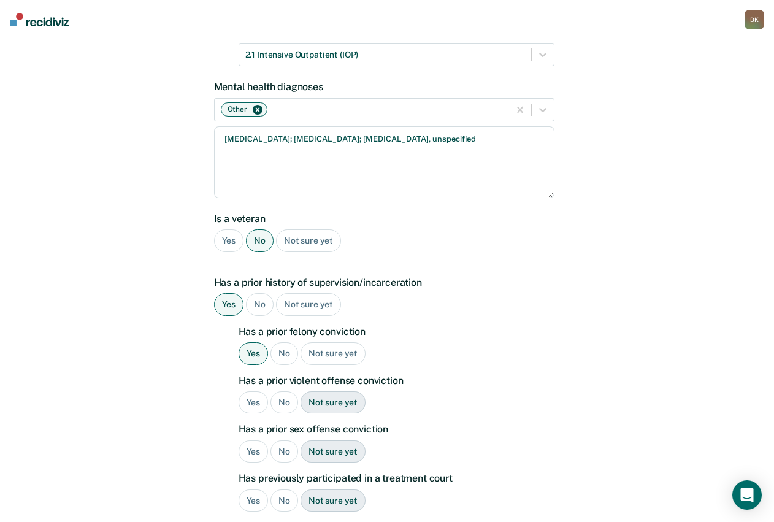
click at [245, 399] on div "Yes" at bounding box center [254, 402] width 30 height 23
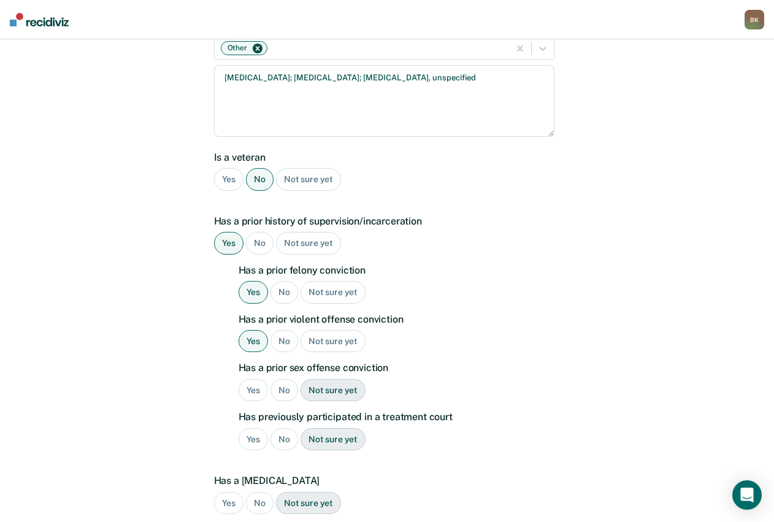
click at [287, 388] on div "No" at bounding box center [285, 390] width 28 height 23
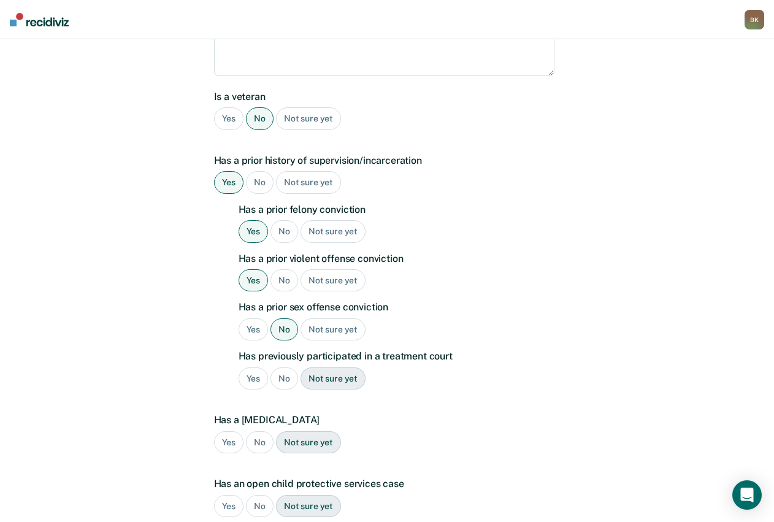
scroll to position [307, 0]
click at [283, 379] on div "No" at bounding box center [285, 378] width 28 height 23
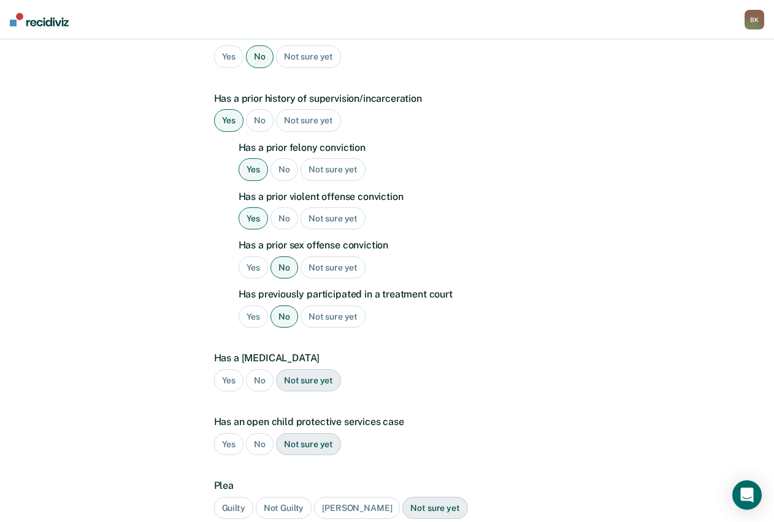
click at [263, 383] on div "No" at bounding box center [260, 380] width 28 height 23
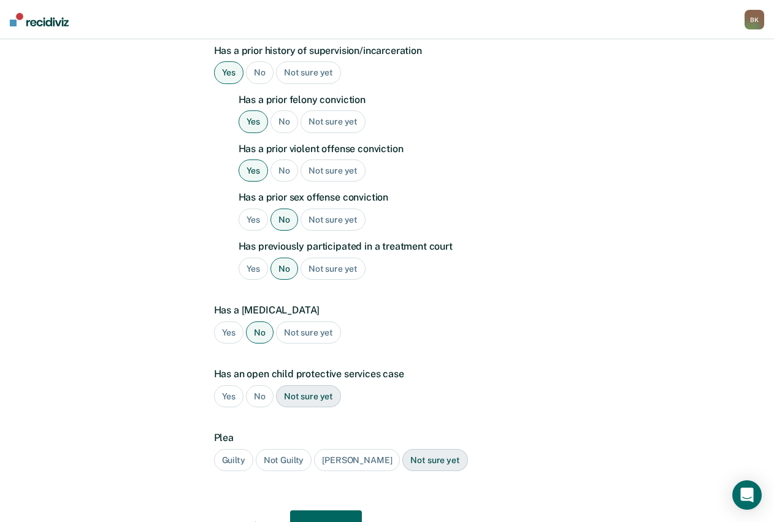
scroll to position [430, 0]
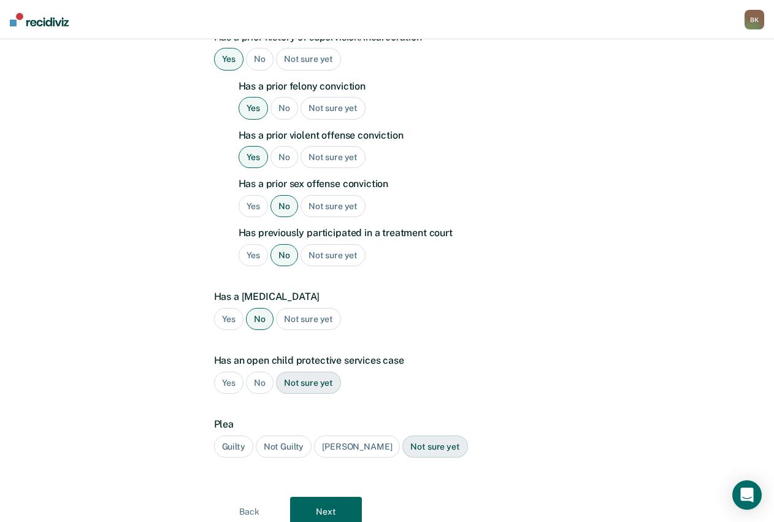
click at [263, 383] on div "No" at bounding box center [260, 383] width 28 height 23
click at [226, 440] on div "Guilty" at bounding box center [233, 447] width 39 height 23
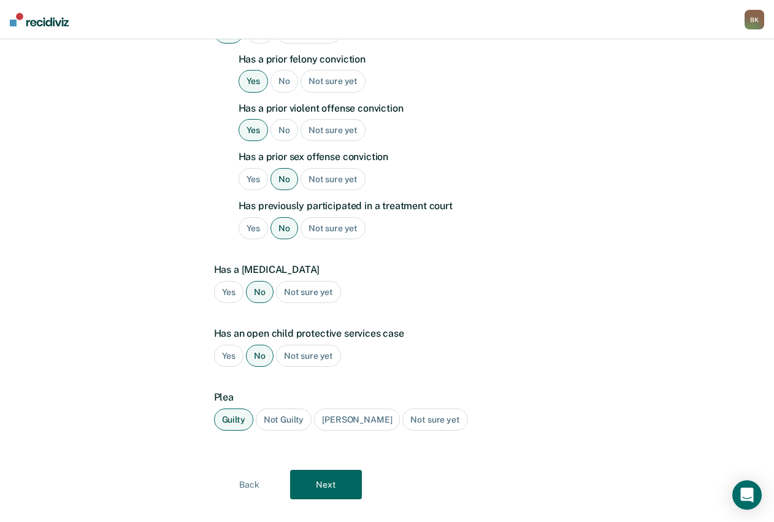
scroll to position [478, 0]
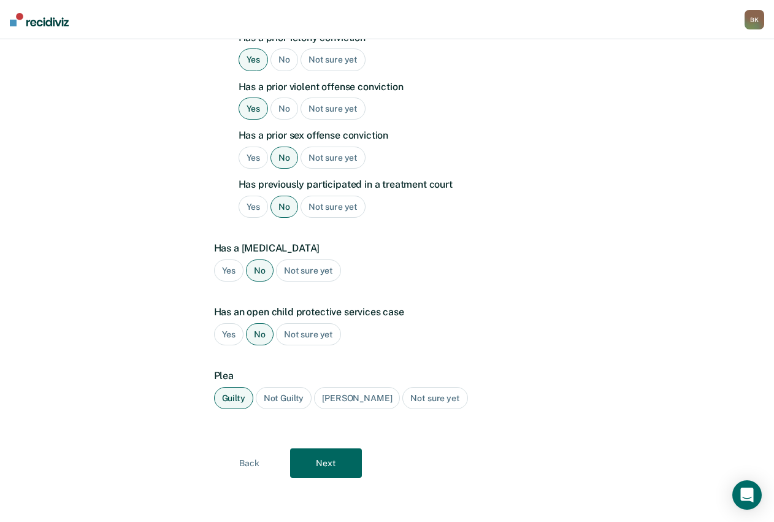
click at [326, 471] on button "Next" at bounding box center [326, 463] width 72 height 29
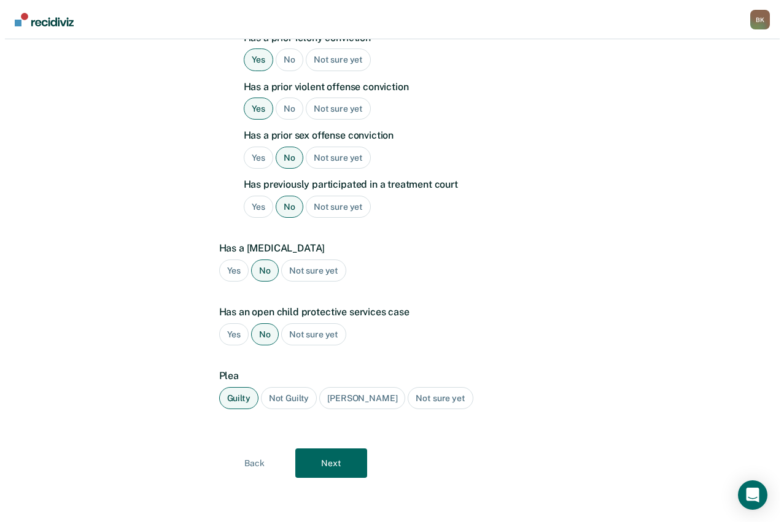
scroll to position [0, 0]
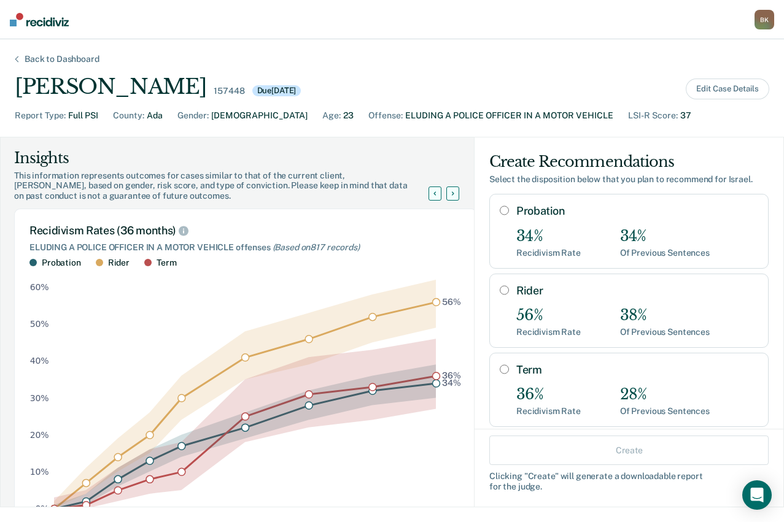
click at [499, 369] on input "Term" at bounding box center [503, 369] width 9 height 10
radio input "true"
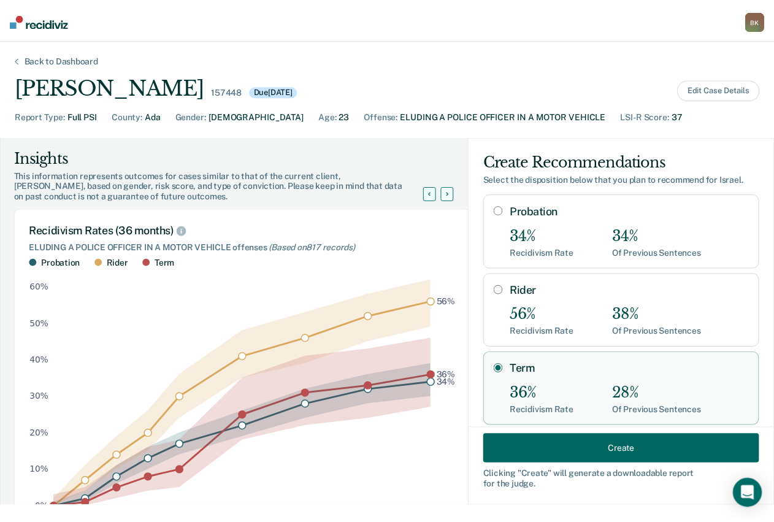
scroll to position [61, 0]
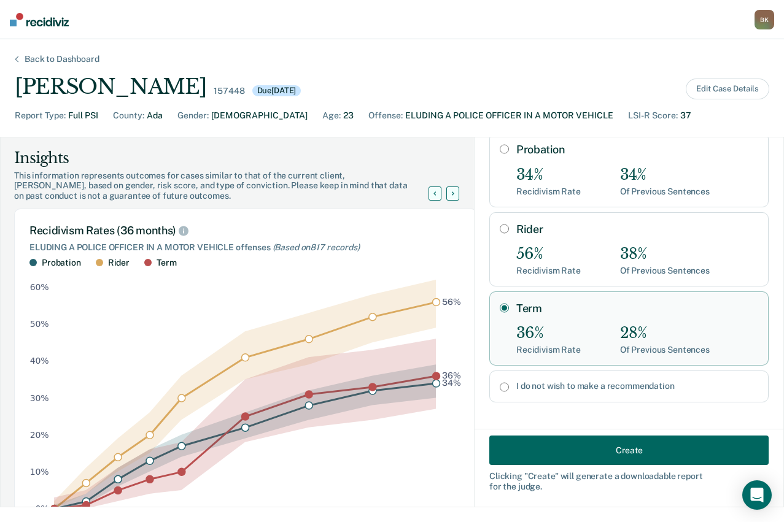
click at [635, 458] on button "Create" at bounding box center [628, 450] width 279 height 29
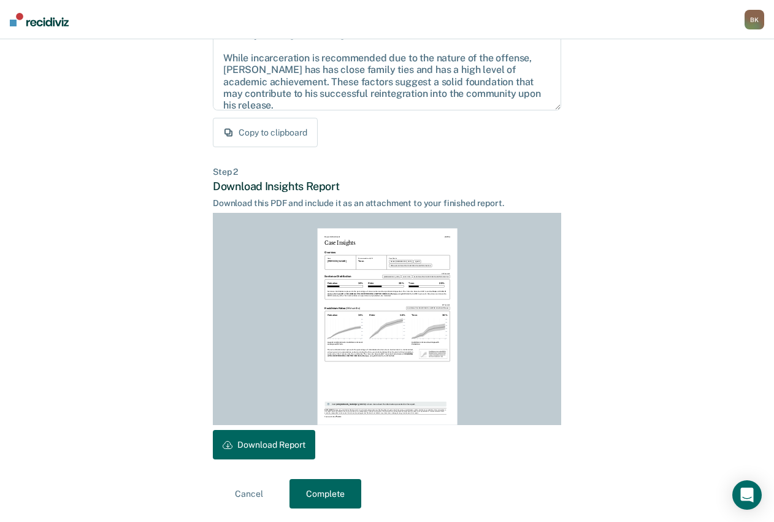
scroll to position [177, 0]
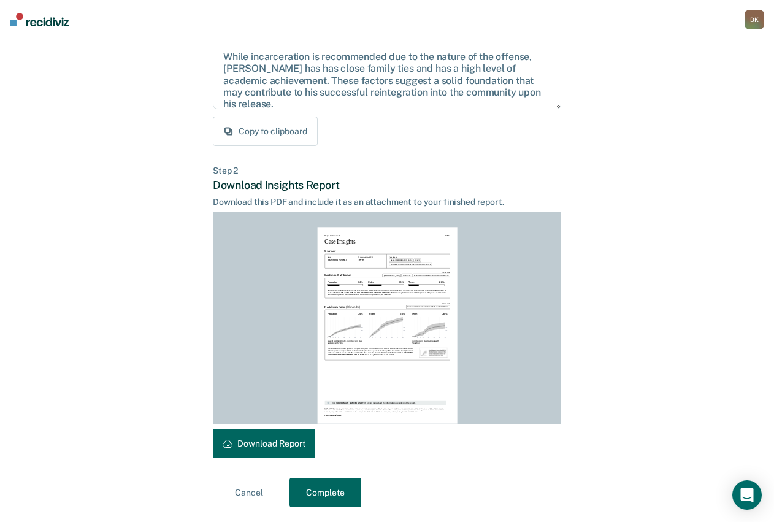
click at [276, 443] on button "Download Report" at bounding box center [264, 443] width 102 height 29
click at [321, 497] on button "Complete" at bounding box center [326, 492] width 72 height 29
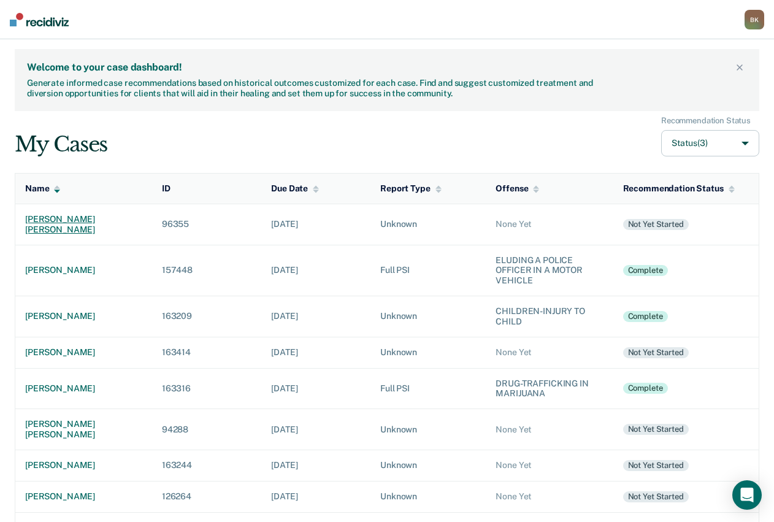
click at [82, 223] on div "[PERSON_NAME] [PERSON_NAME]" at bounding box center [83, 224] width 117 height 21
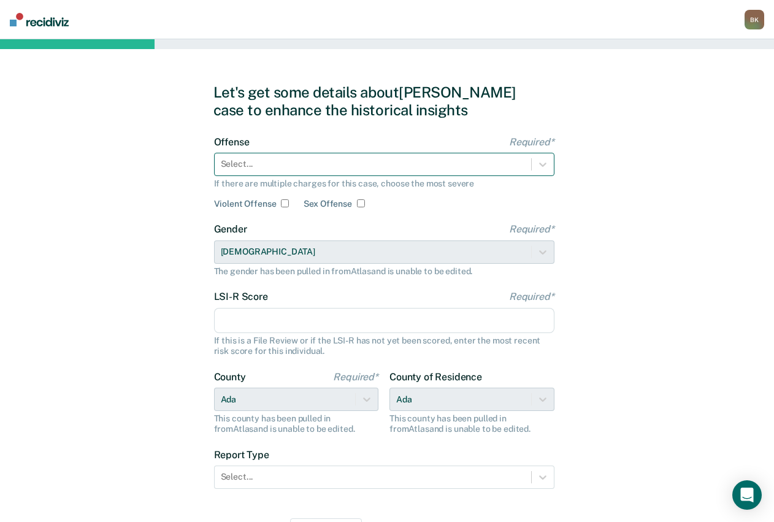
click at [299, 162] on div at bounding box center [373, 164] width 304 height 13
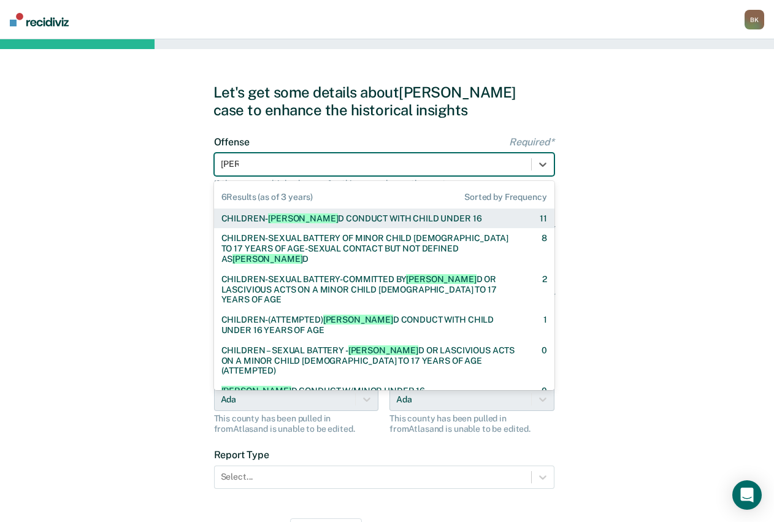
type input "Lewd"
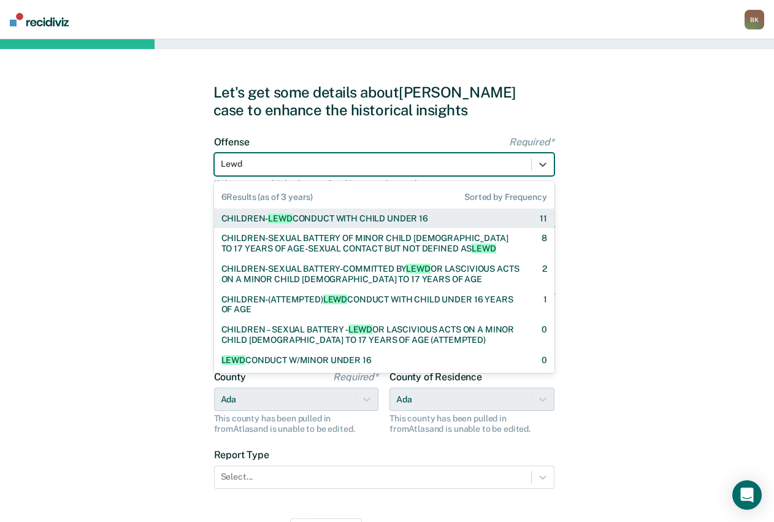
click at [328, 219] on div "CHILDREN- [PERSON_NAME] CONDUCT WITH CHILD UNDER 16" at bounding box center [325, 219] width 207 height 10
checkbox input "true"
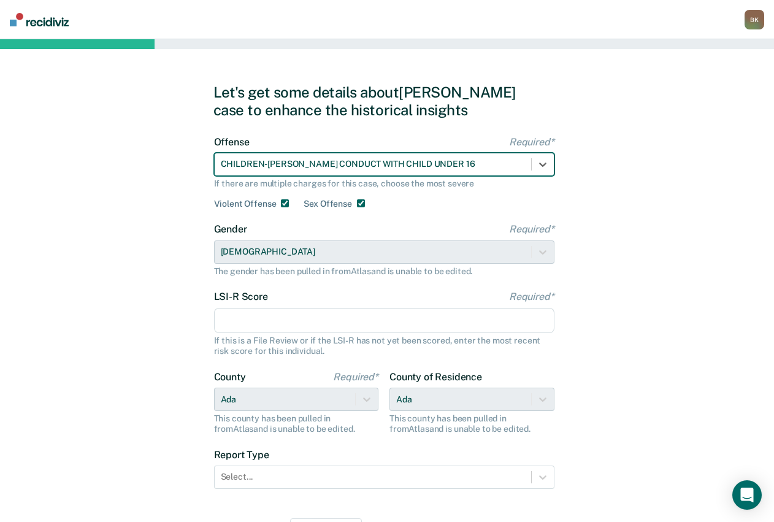
click at [265, 323] on input "LSI-R Score Required*" at bounding box center [384, 321] width 341 height 26
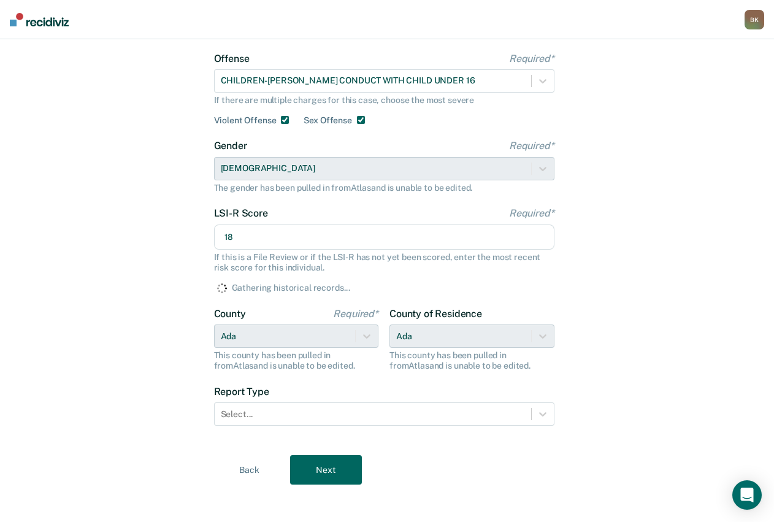
scroll to position [90, 0]
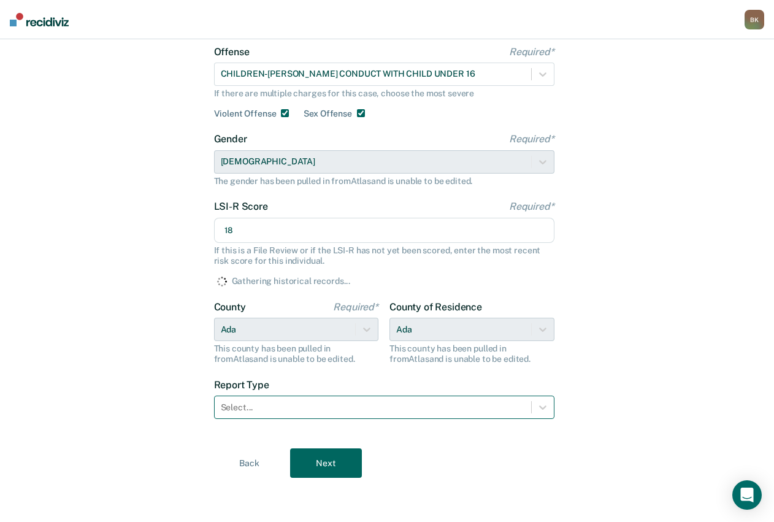
type input "18"
click at [303, 412] on div at bounding box center [373, 407] width 304 height 13
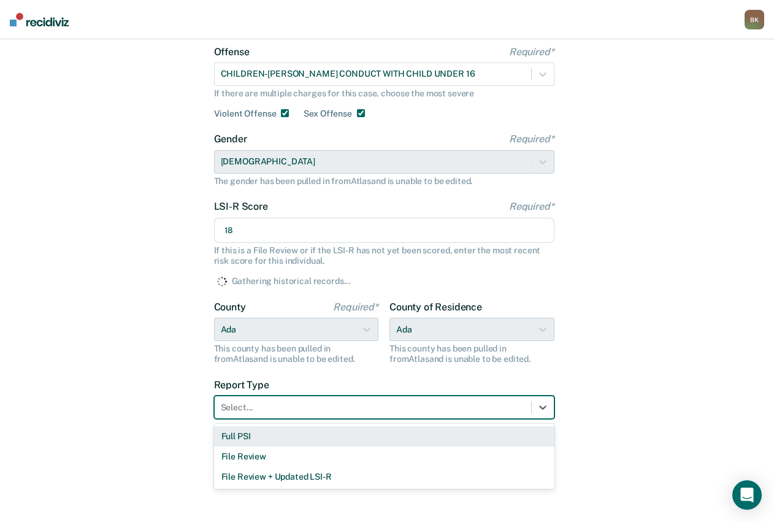
click at [285, 433] on div "Full PSI" at bounding box center [384, 436] width 341 height 20
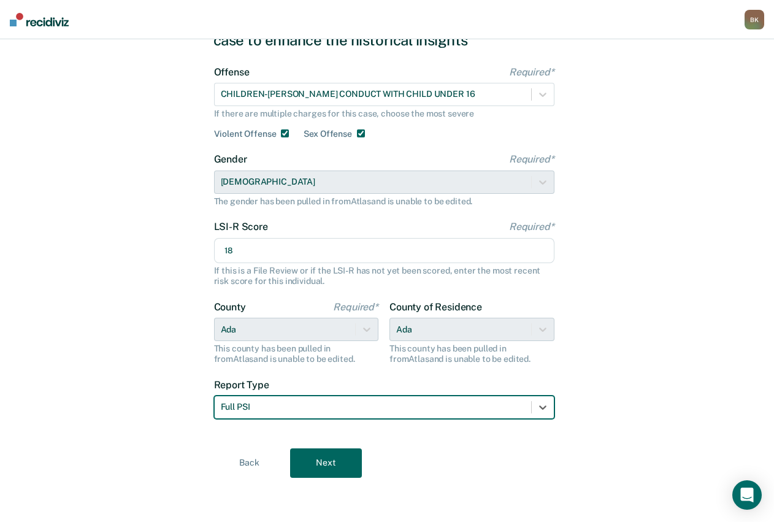
scroll to position [70, 0]
click at [345, 470] on button "Next" at bounding box center [326, 463] width 72 height 29
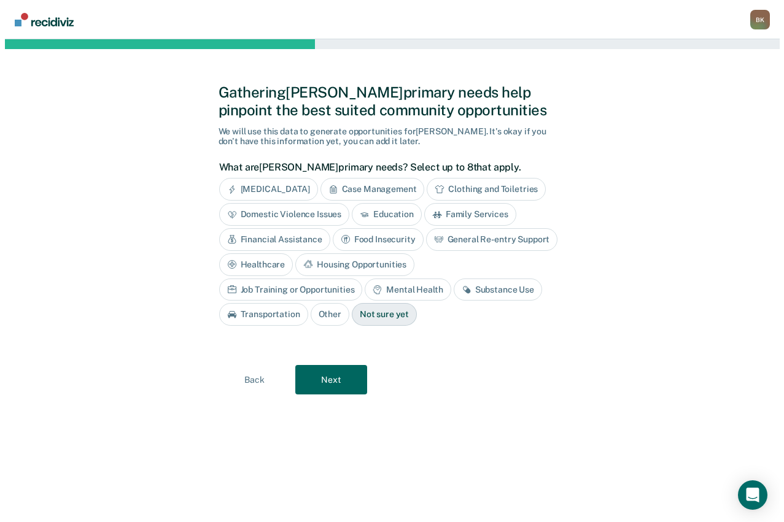
scroll to position [0, 0]
